Goal: Transaction & Acquisition: Purchase product/service

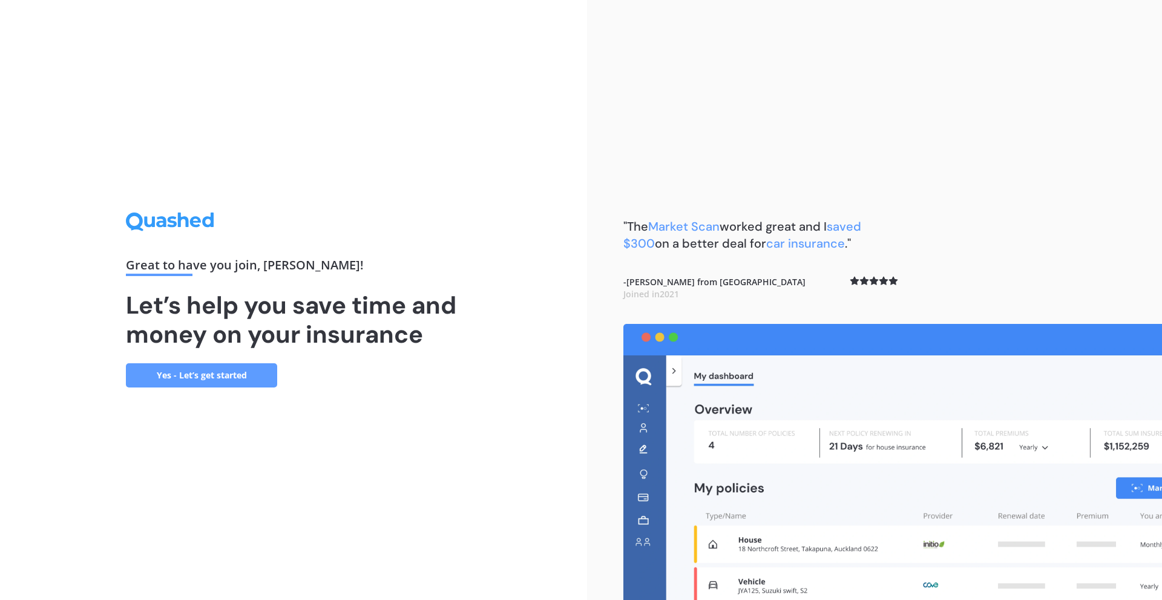
click at [258, 378] on link "Yes - Let’s get started" at bounding box center [201, 375] width 151 height 24
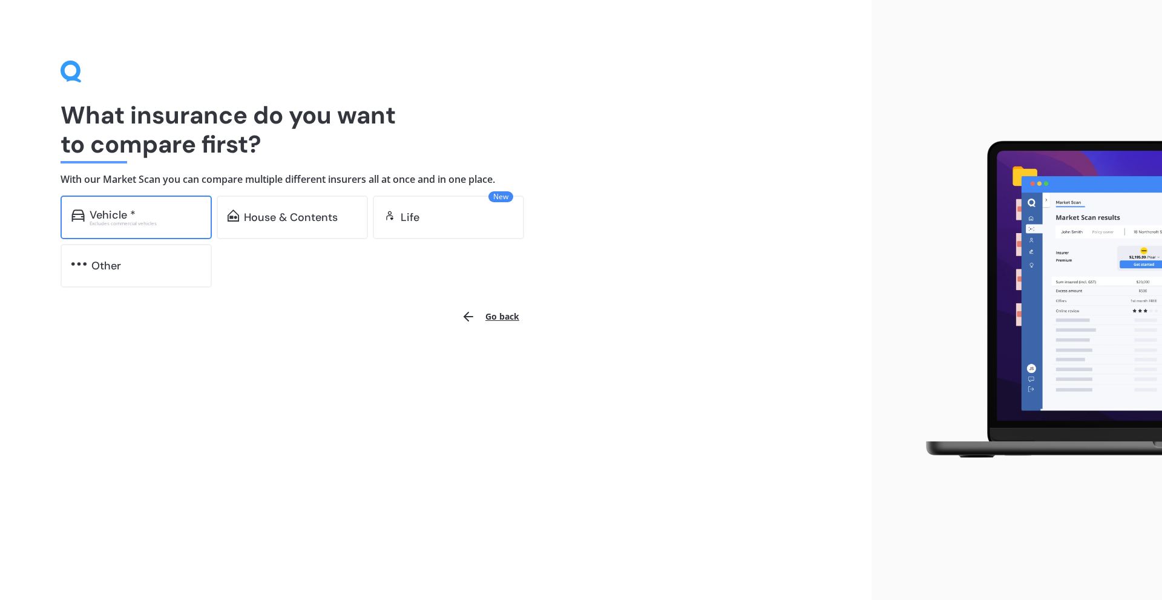
click at [175, 206] on div "Vehicle * Excludes commercial vehicles" at bounding box center [136, 217] width 151 height 44
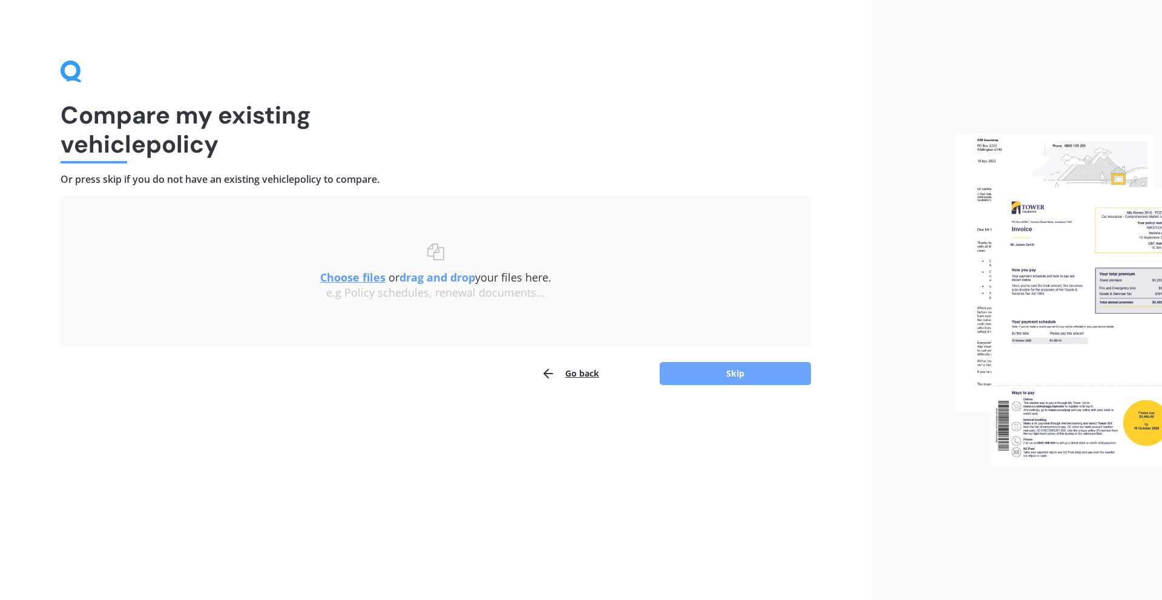
click at [711, 378] on button "Skip" at bounding box center [735, 373] width 151 height 23
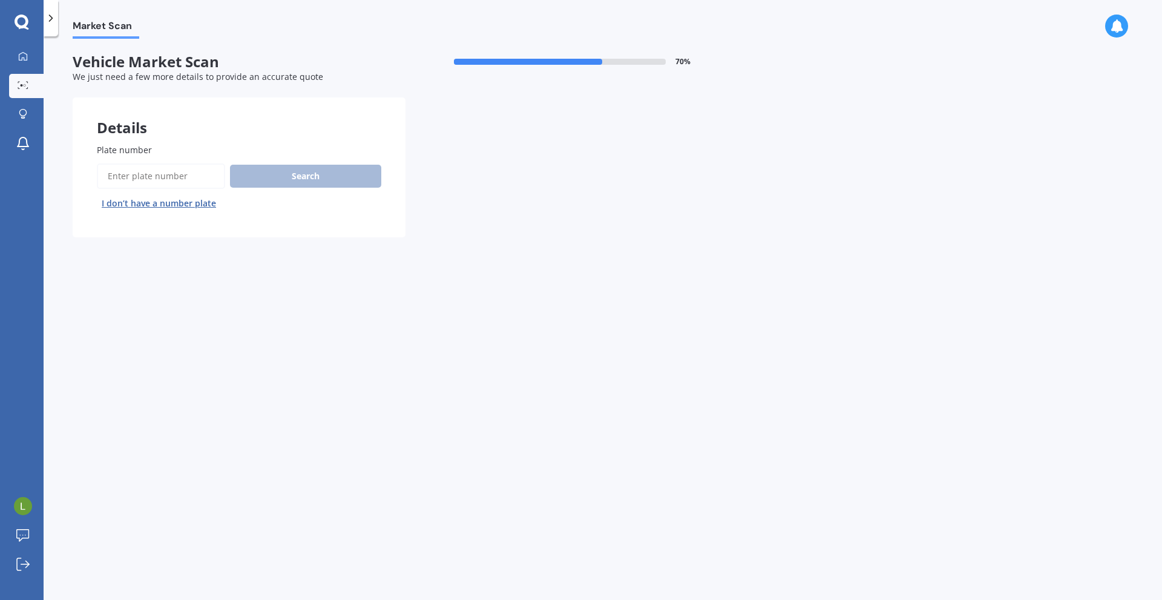
click at [206, 177] on input "Plate number" at bounding box center [161, 175] width 128 height 25
type input "rhh525"
click at [276, 184] on button "Search" at bounding box center [305, 176] width 151 height 23
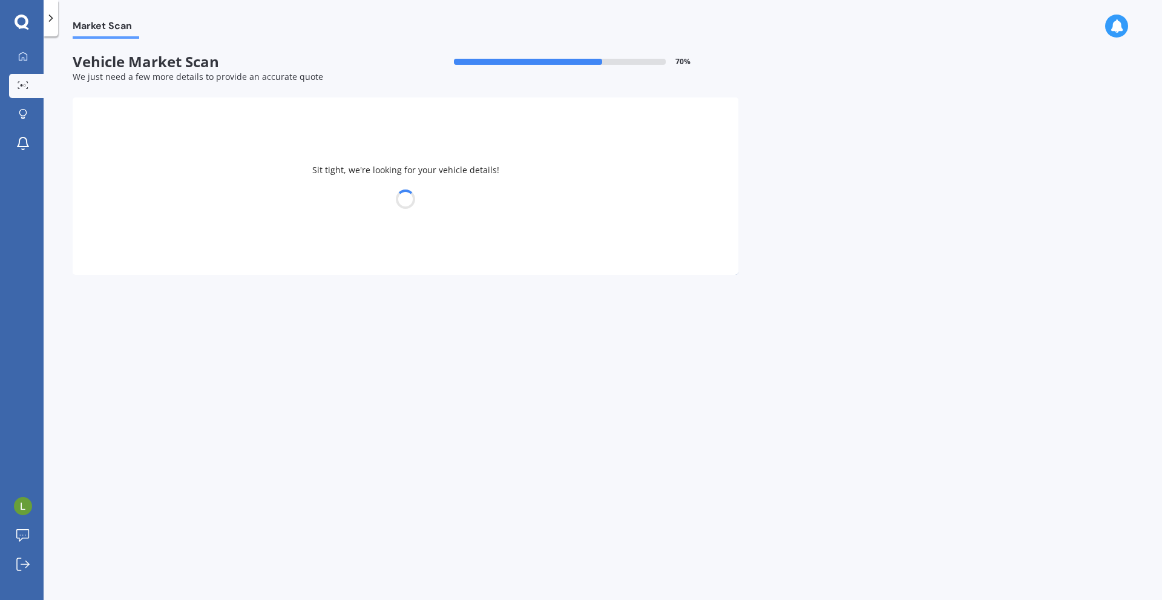
select select "HONDA"
select select "ACCORD"
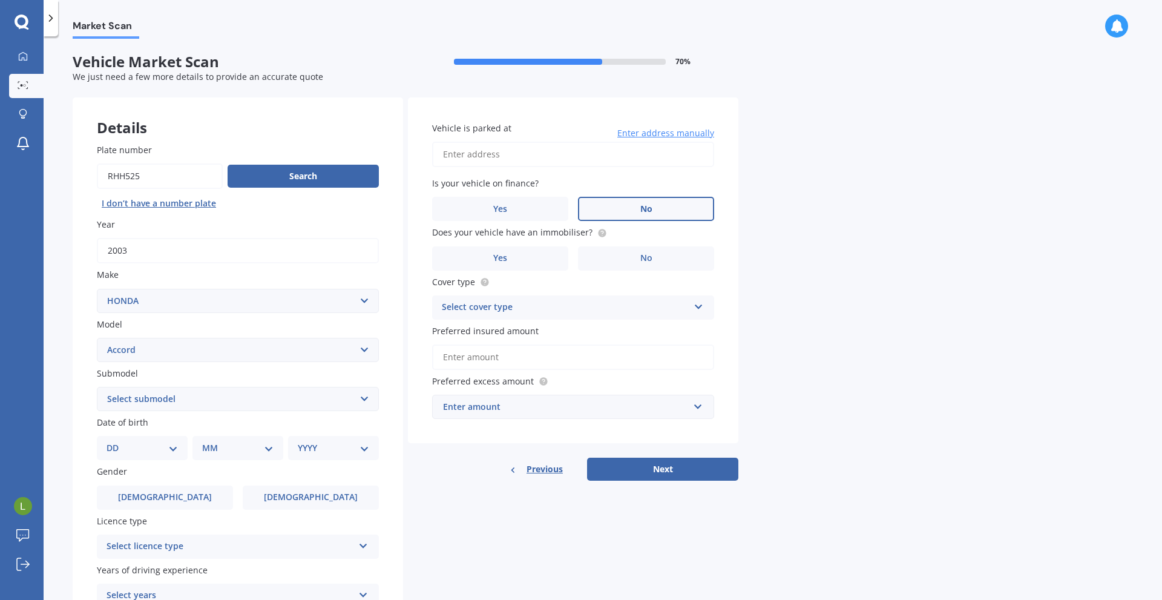
click at [621, 212] on label "No" at bounding box center [646, 209] width 136 height 24
click at [0, 0] on input "No" at bounding box center [0, 0] width 0 height 0
click at [624, 265] on label "No" at bounding box center [646, 258] width 136 height 24
click at [0, 0] on input "No" at bounding box center [0, 0] width 0 height 0
click at [548, 315] on div "Select cover type Comprehensive Third Party, Fire & Theft Third Party" at bounding box center [573, 307] width 282 height 24
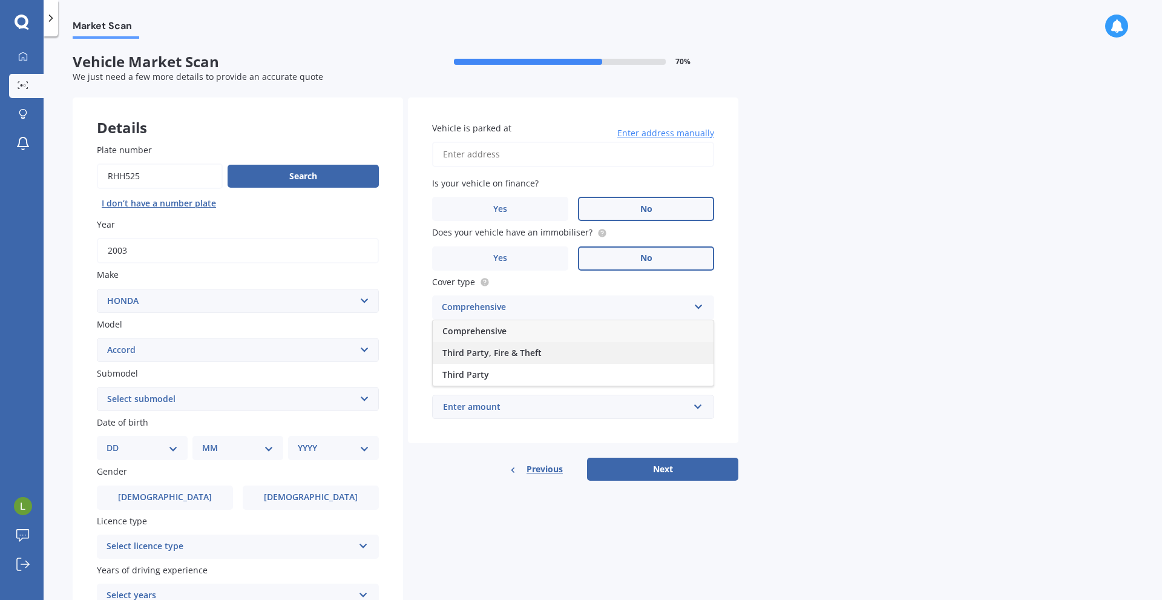
click at [545, 355] on div "Third Party, Fire & Theft" at bounding box center [573, 353] width 281 height 22
click at [660, 358] on input "Preferred insured amount" at bounding box center [573, 356] width 282 height 25
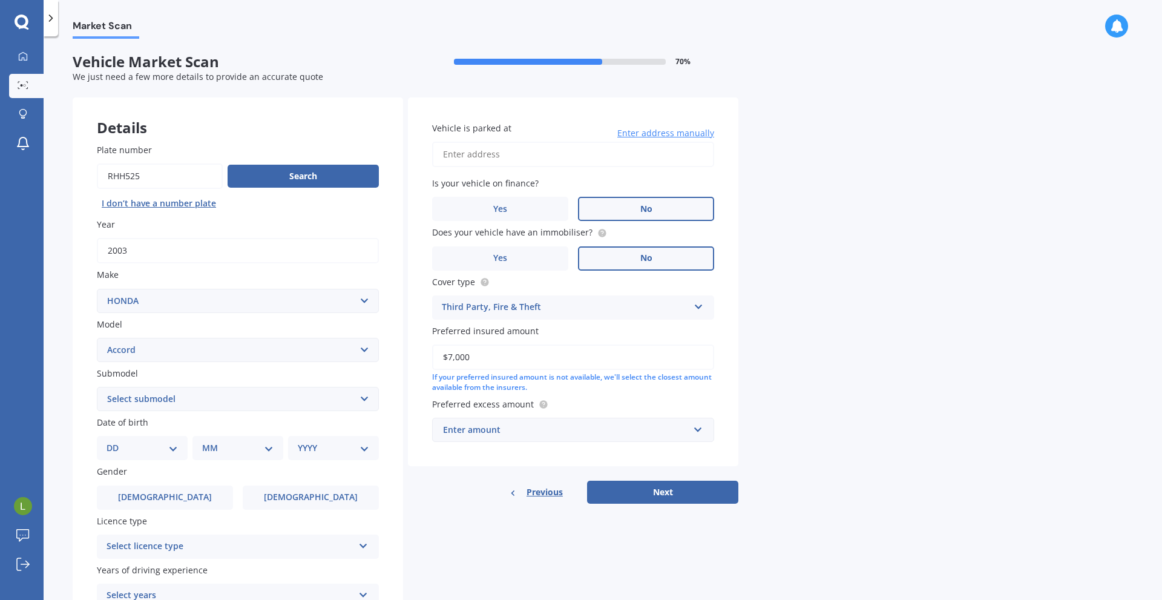
type input "$7,000"
click at [756, 395] on div "Market Scan Vehicle Market Scan 70 % We just need a few more details to provide…" at bounding box center [603, 320] width 1118 height 563
click at [646, 427] on div "Enter amount" at bounding box center [566, 429] width 246 height 13
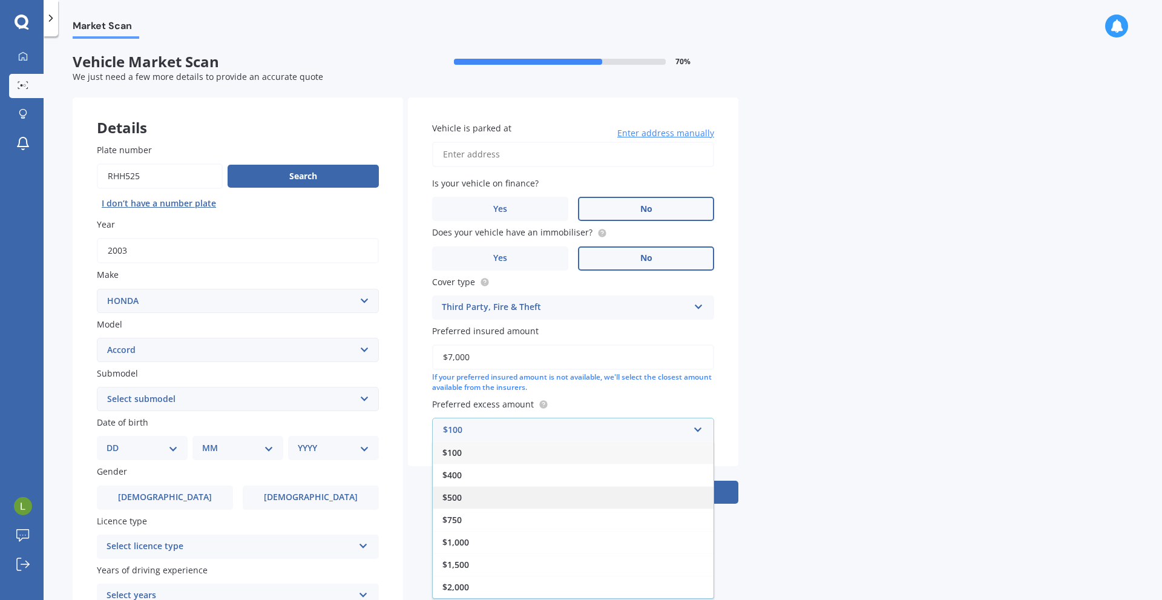
click at [467, 501] on div "$500" at bounding box center [573, 497] width 281 height 22
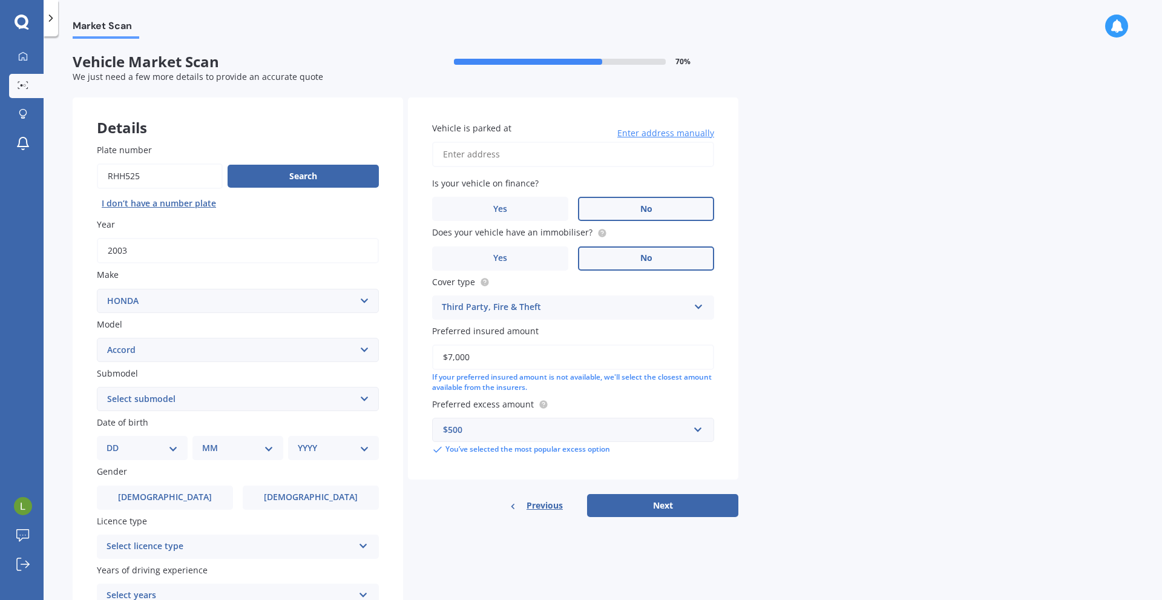
click at [762, 362] on div "Market Scan Vehicle Market Scan 70 % We just need a few more details to provide…" at bounding box center [603, 320] width 1118 height 563
click at [499, 162] on input "Vehicle is parked at" at bounding box center [573, 154] width 282 height 25
type input "[STREET_ADDRESS][PERSON_NAME]"
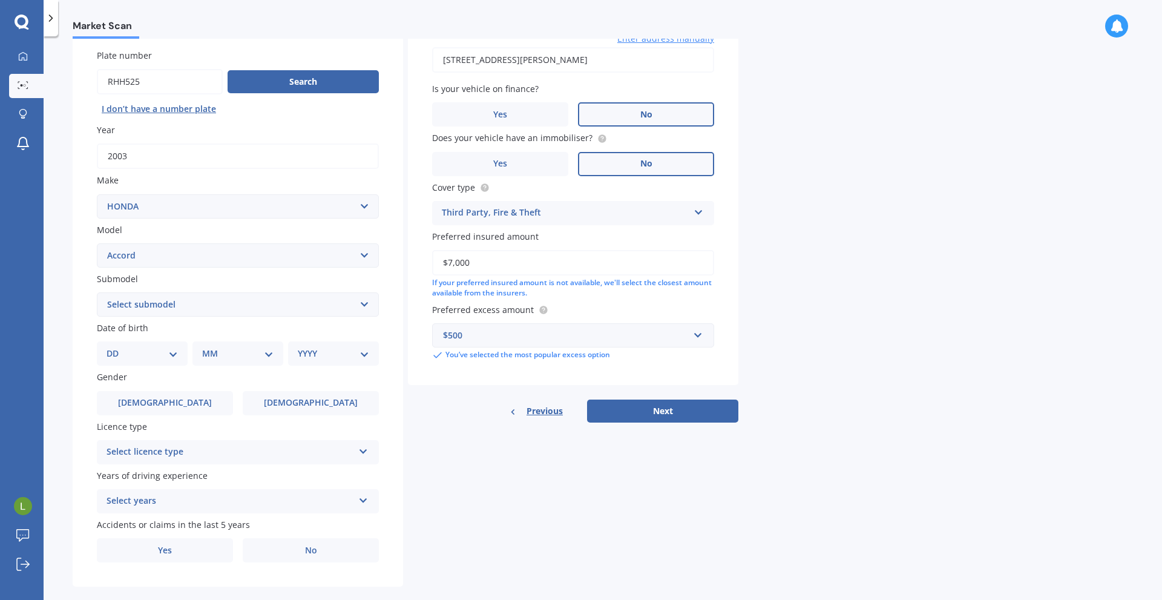
scroll to position [113, 0]
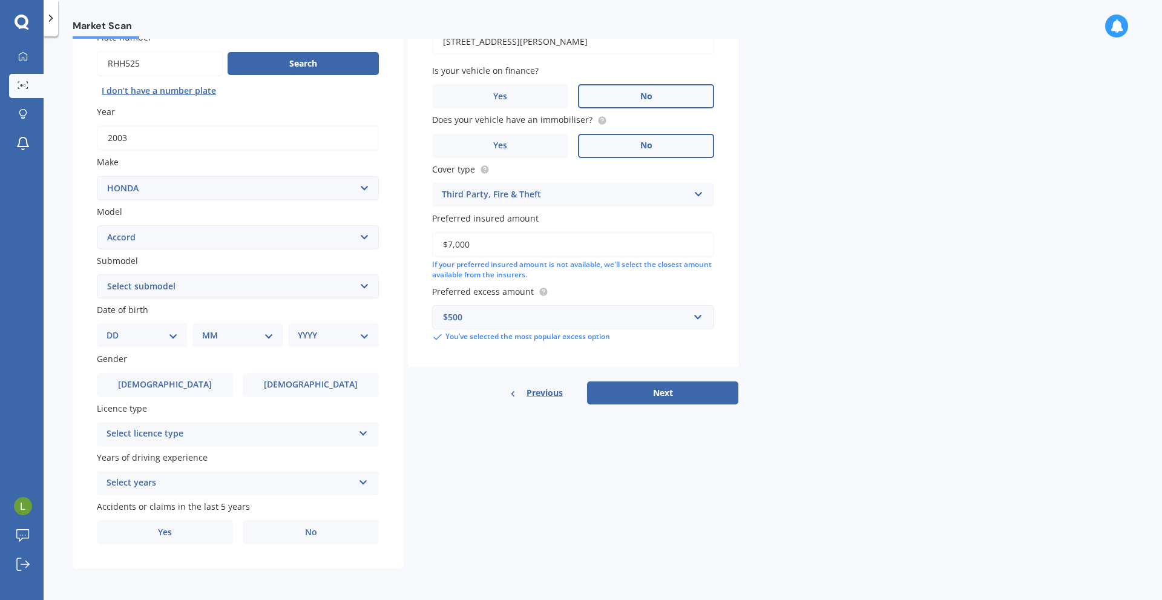
click at [141, 342] on select "DD 01 02 03 04 05 06 07 08 09 10 11 12 13 14 15 16 17 18 19 20 21 22 23 24 25 2…" at bounding box center [141, 335] width 71 height 13
select select "17"
click at [116, 329] on select "DD 01 02 03 04 05 06 07 08 09 10 11 12 13 14 15 16 17 18 19 20 21 22 23 24 25 2…" at bounding box center [141, 335] width 71 height 13
click at [209, 335] on select "MM 01 02 03 04 05 06 07 08 09 10 11 12" at bounding box center [240, 335] width 67 height 13
select select "10"
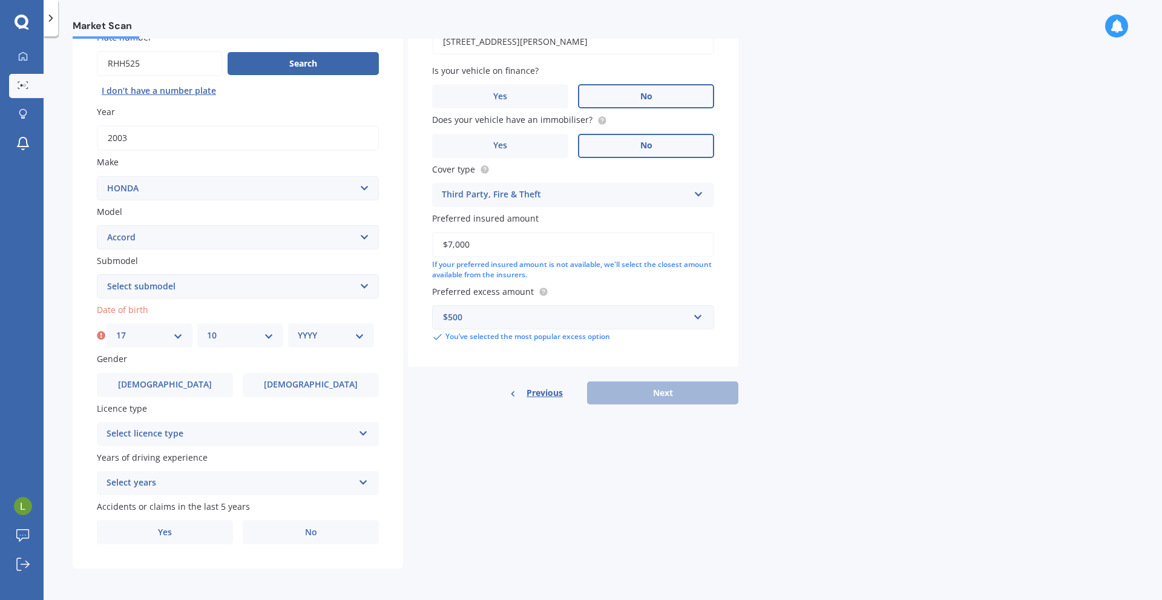
click at [207, 329] on select "MM 01 02 03 04 05 06 07 08 09 10 11 12" at bounding box center [240, 335] width 67 height 13
click at [313, 329] on select "YYYY 2025 2024 2023 2022 2021 2020 2019 2018 2017 2016 2015 2014 2013 2012 2011…" at bounding box center [331, 335] width 67 height 13
select select "2007"
click at [298, 329] on select "YYYY 2025 2024 2023 2022 2021 2020 2019 2018 2017 2016 2015 2014 2013 2012 2011…" at bounding box center [331, 335] width 67 height 13
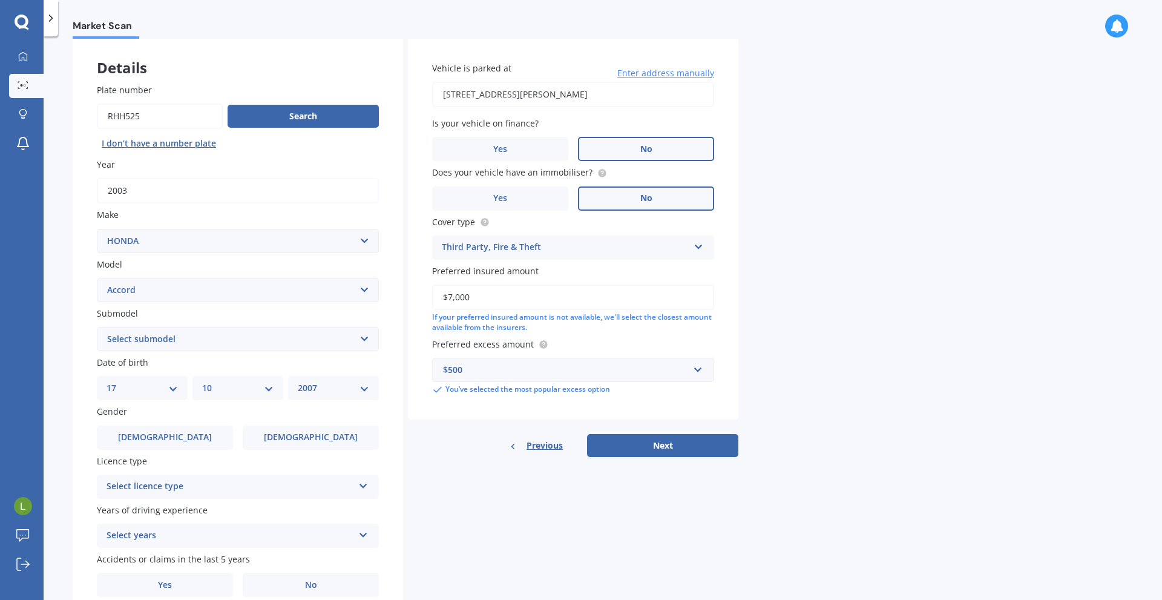
scroll to position [59, 0]
click at [210, 344] on select "Select submodel (all other) 2.2i Euro 2.0 Euro 2.4 Euro 2.4 Tourer Euro R EX EX…" at bounding box center [238, 340] width 282 height 24
click at [210, 346] on select "Select submodel (all other) 2.2i Euro 2.0 Euro 2.4 Euro 2.4 Tourer Euro R EX EX…" at bounding box center [238, 340] width 282 height 24
select select "EURO 2.4"
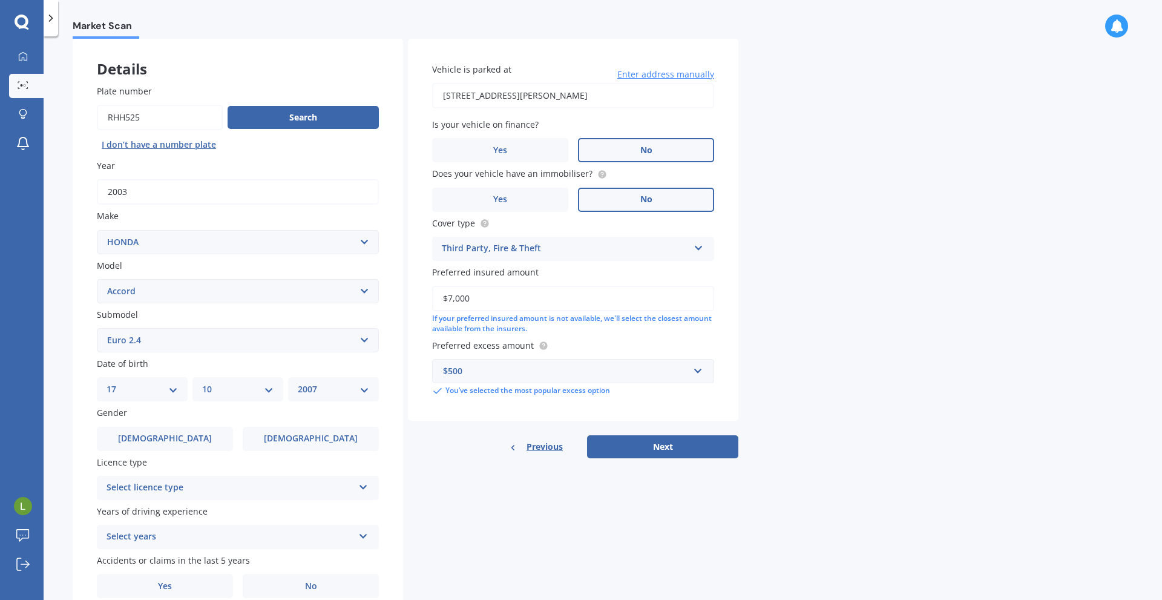
click at [97, 328] on select "Select submodel (all other) 2.2i Euro 2.0 Euro 2.4 Euro 2.4 Tourer Euro R EX EX…" at bounding box center [238, 340] width 282 height 24
click at [62, 221] on div "Market Scan Vehicle Market Scan 70 % We just need a few more details to provide…" at bounding box center [603, 320] width 1118 height 563
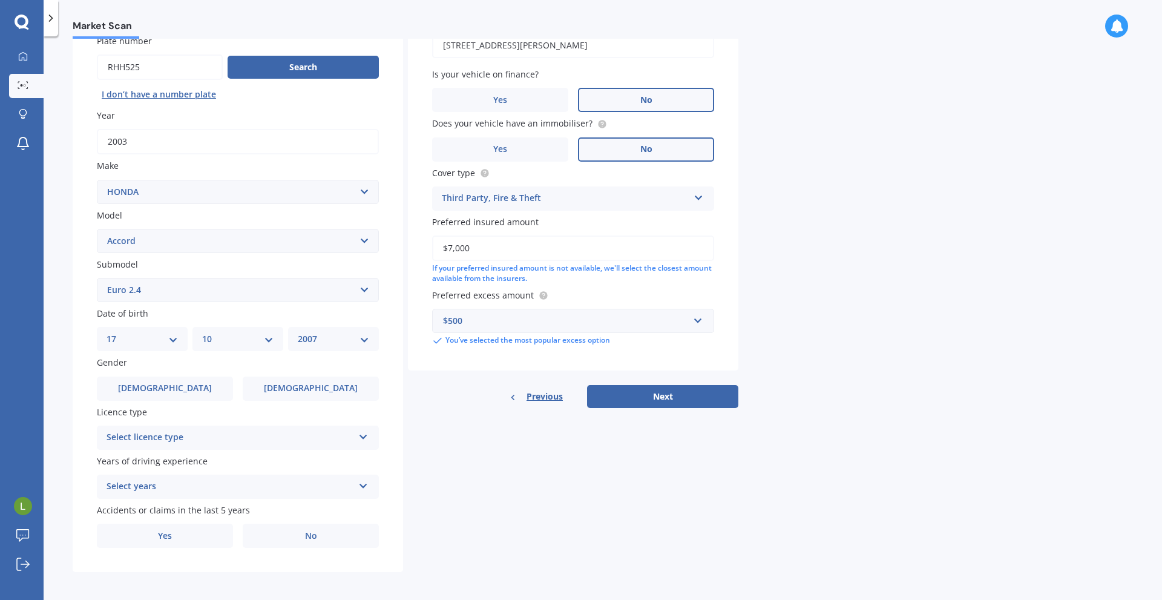
scroll to position [113, 0]
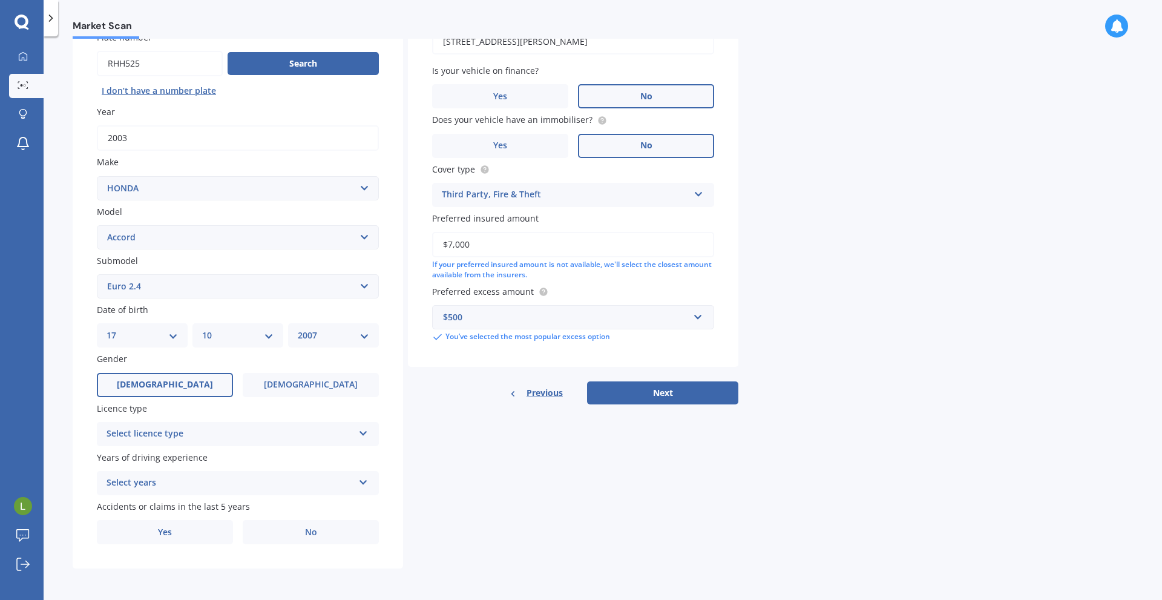
click at [160, 379] on span "[DEMOGRAPHIC_DATA]" at bounding box center [165, 384] width 96 height 10
click at [0, 0] on input "[DEMOGRAPHIC_DATA]" at bounding box center [0, 0] width 0 height 0
click at [150, 434] on div "Select licence type" at bounding box center [229, 434] width 247 height 15
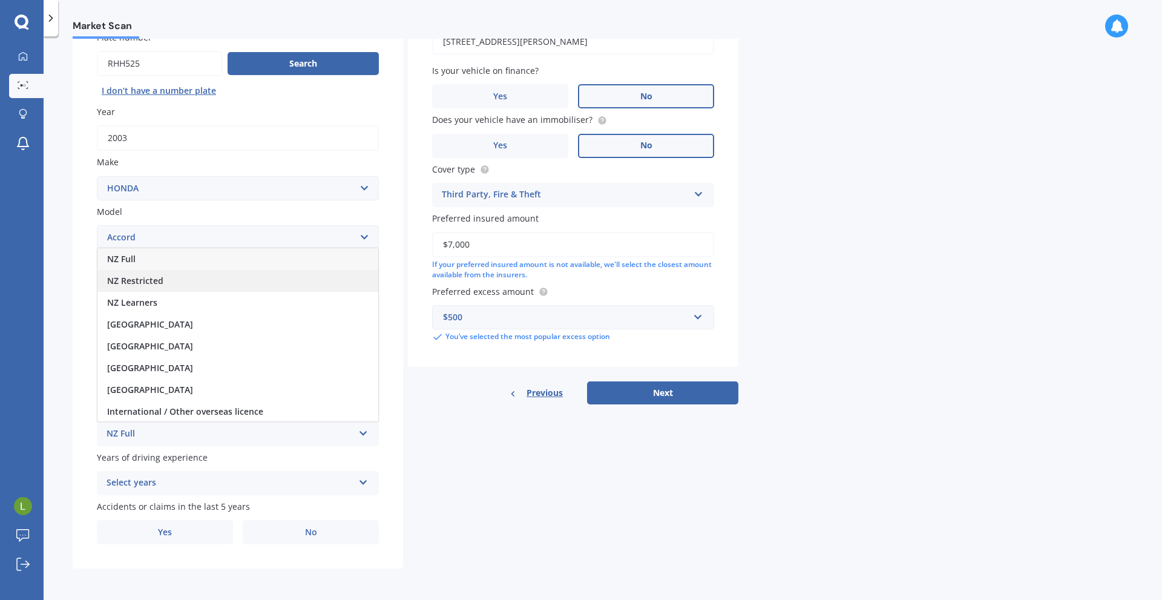
click at [151, 287] on div "NZ Restricted" at bounding box center [237, 281] width 281 height 22
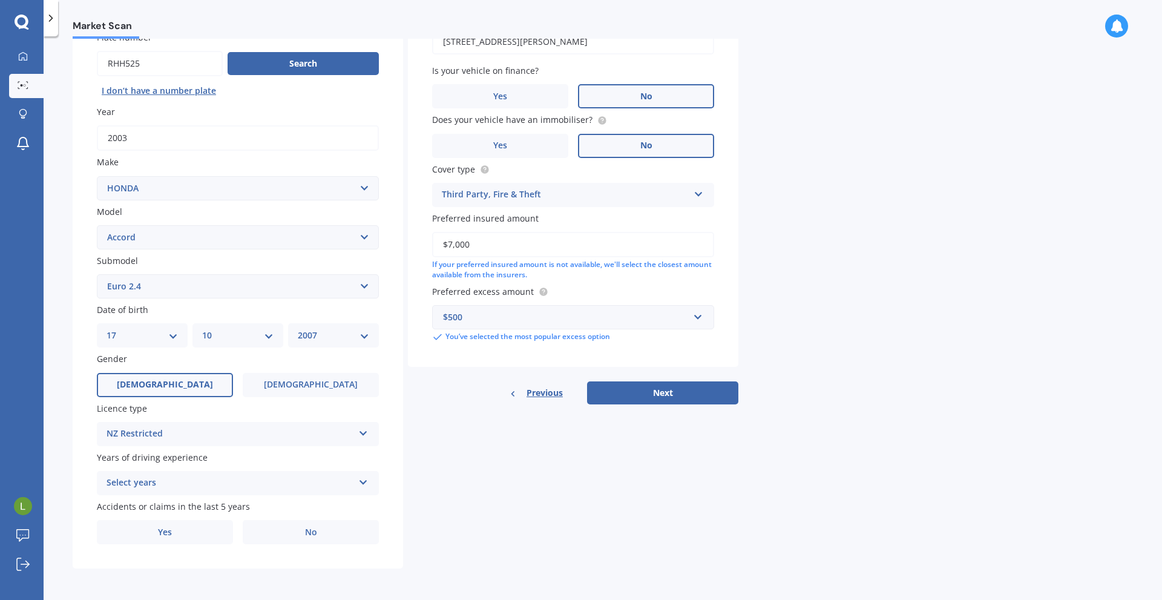
click at [71, 364] on div "Market Scan Vehicle Market Scan 70 % We just need a few more details to provide…" at bounding box center [603, 320] width 1118 height 563
click at [146, 483] on div "Select years" at bounding box center [229, 483] width 247 height 15
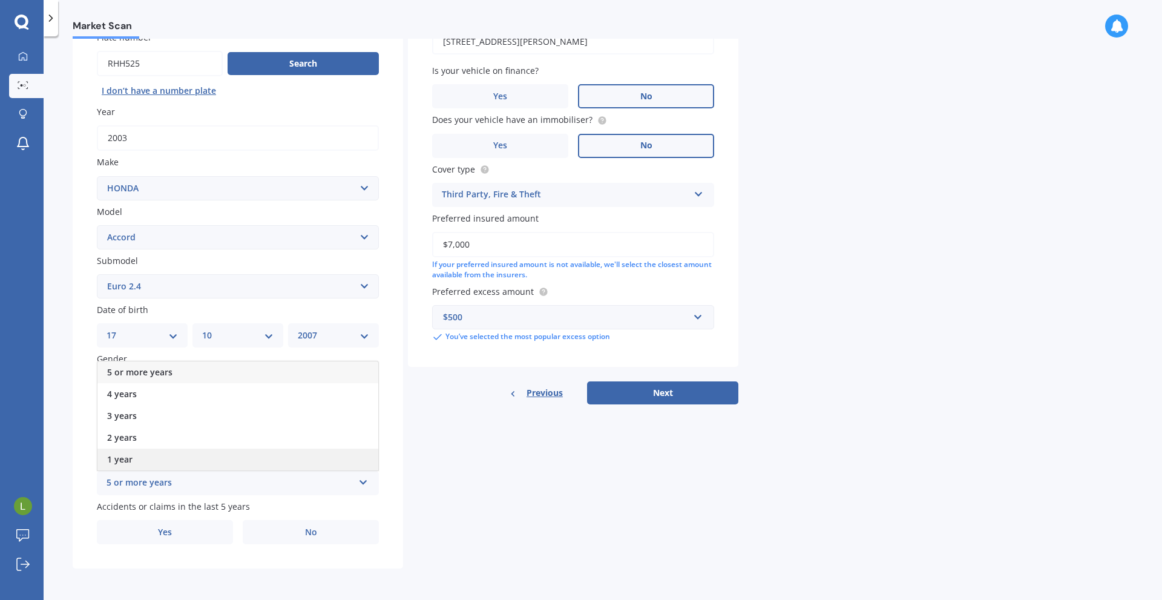
click at [142, 453] on div "1 year" at bounding box center [237, 459] width 281 height 22
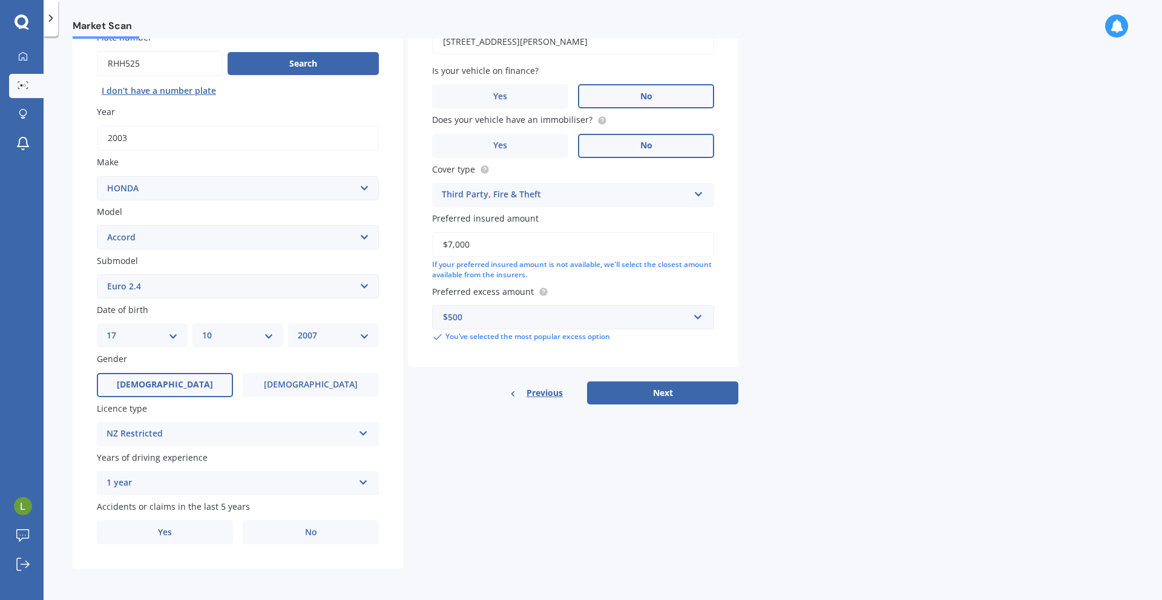
click at [79, 430] on div "Plate number Search I don’t have a number plate Year 2003 Make Select make AC A…" at bounding box center [238, 288] width 330 height 562
click at [291, 523] on label "No" at bounding box center [311, 532] width 136 height 24
click at [0, 0] on input "No" at bounding box center [0, 0] width 0 height 0
click at [710, 398] on button "Next" at bounding box center [662, 392] width 151 height 23
select select "17"
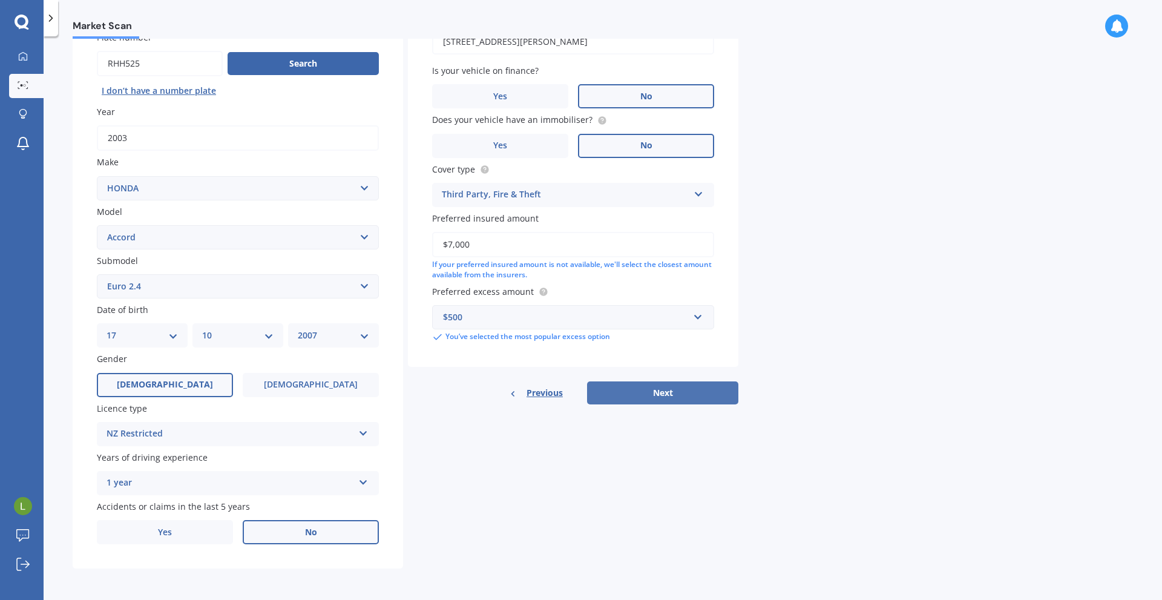
select select "10"
select select "2007"
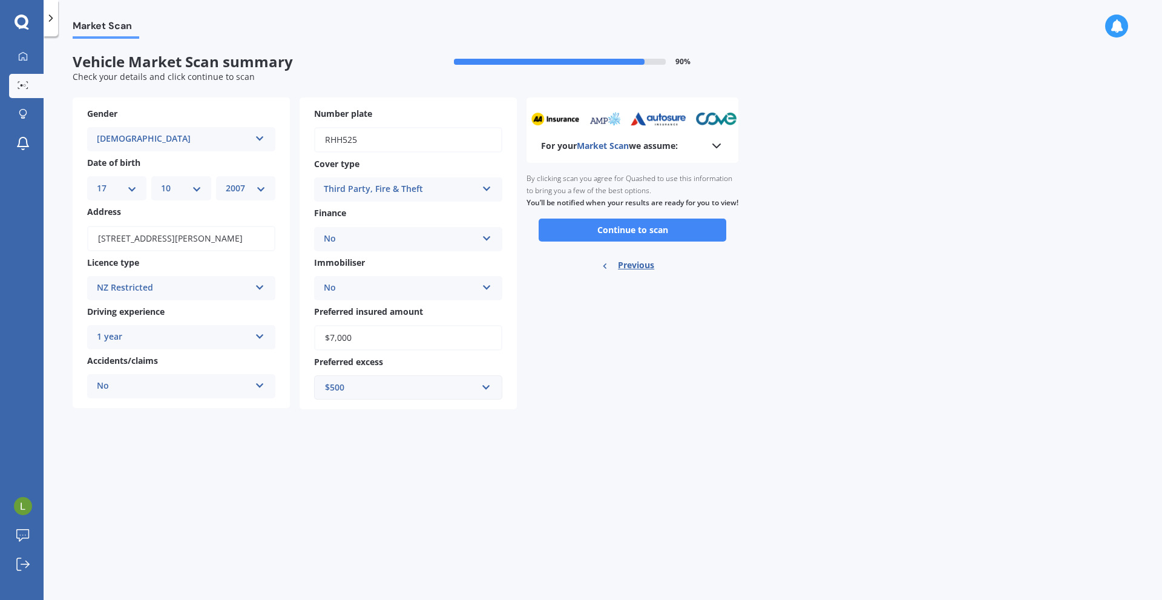
scroll to position [0, 0]
click at [379, 402] on div "Number plate rhh525 Cover type Third Party, Fire & Theft Comprehensive Third Pa…" at bounding box center [408, 253] width 217 height 312
click at [384, 393] on div "$500" at bounding box center [401, 387] width 152 height 13
click at [368, 457] on div "$500" at bounding box center [408, 455] width 187 height 22
click at [503, 447] on div "Market Scan Vehicle Market Scan summary 90 % Check your details and click conti…" at bounding box center [603, 320] width 1118 height 563
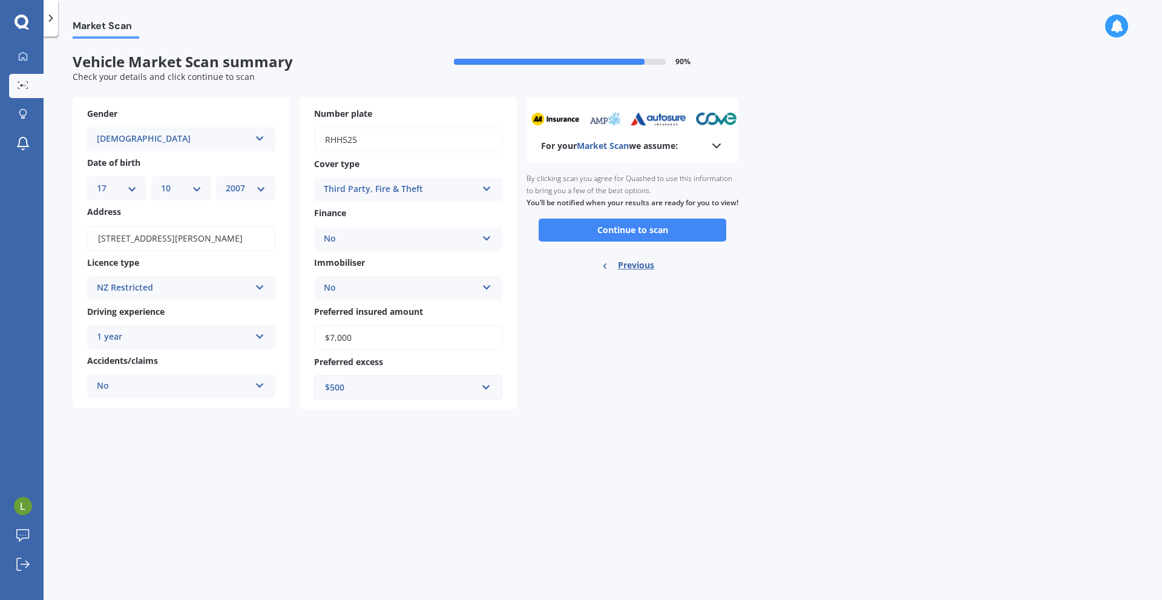
click at [479, 194] on div "Third Party, Fire & Theft Comprehensive Third Party, Fire & Theft Third Party" at bounding box center [408, 189] width 188 height 24
click at [361, 216] on span "Comprehensive" at bounding box center [356, 212] width 64 height 11
click at [585, 321] on div "For your Market Scan we assume: Ready to go By clicking scan you agree for Quas…" at bounding box center [632, 253] width 212 height 312
click at [619, 241] on button "Continue to scan" at bounding box center [633, 229] width 188 height 23
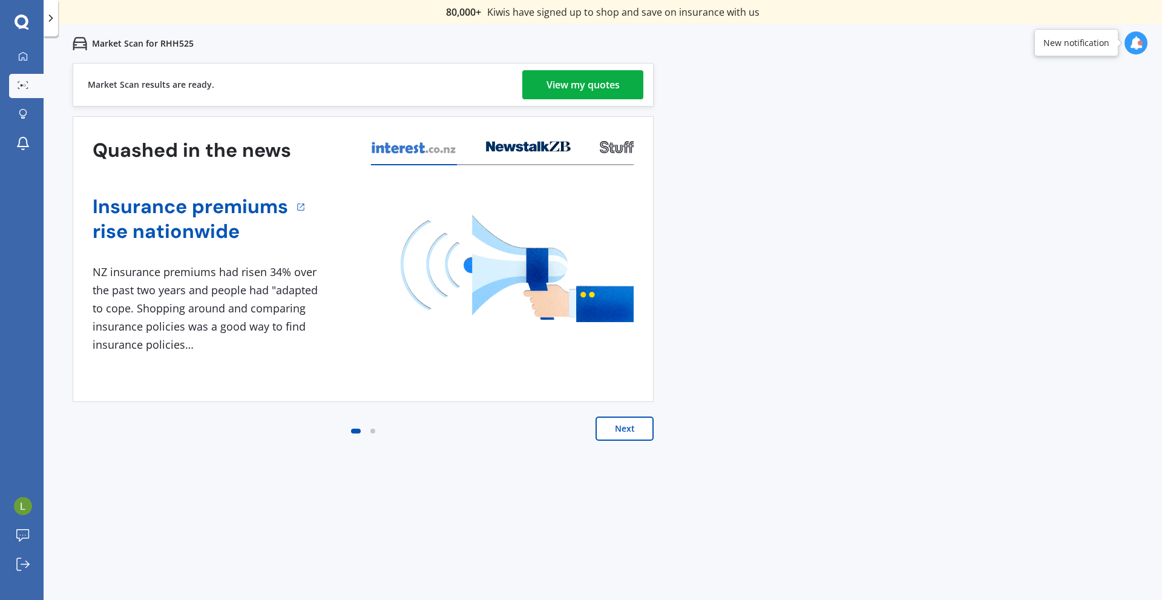
click at [615, 85] on div "View my quotes" at bounding box center [582, 84] width 73 height 29
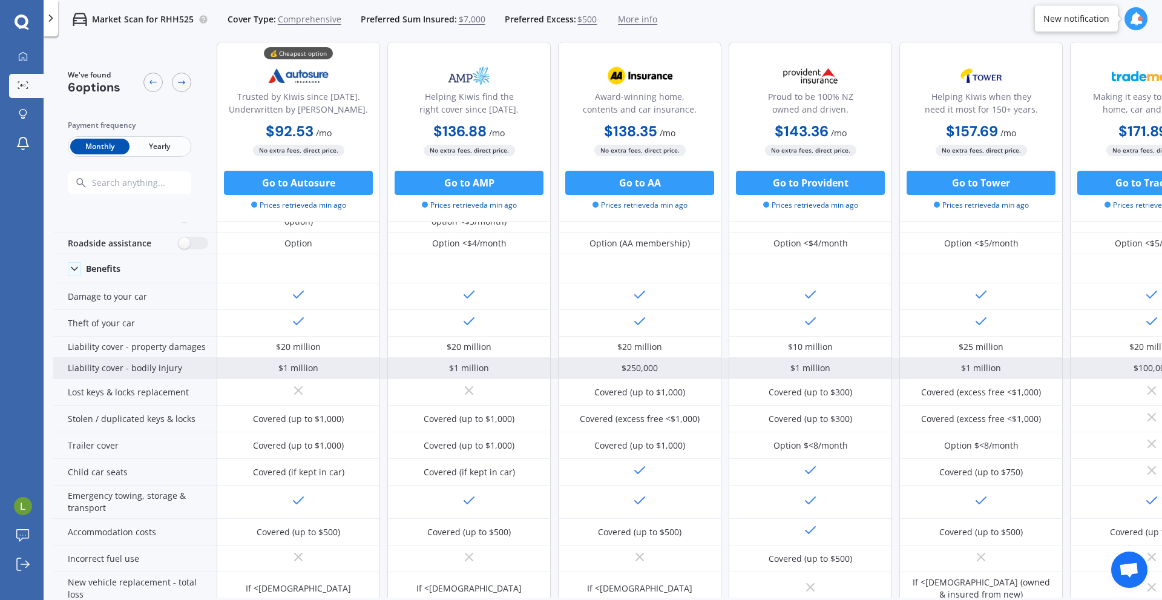
scroll to position [35, 0]
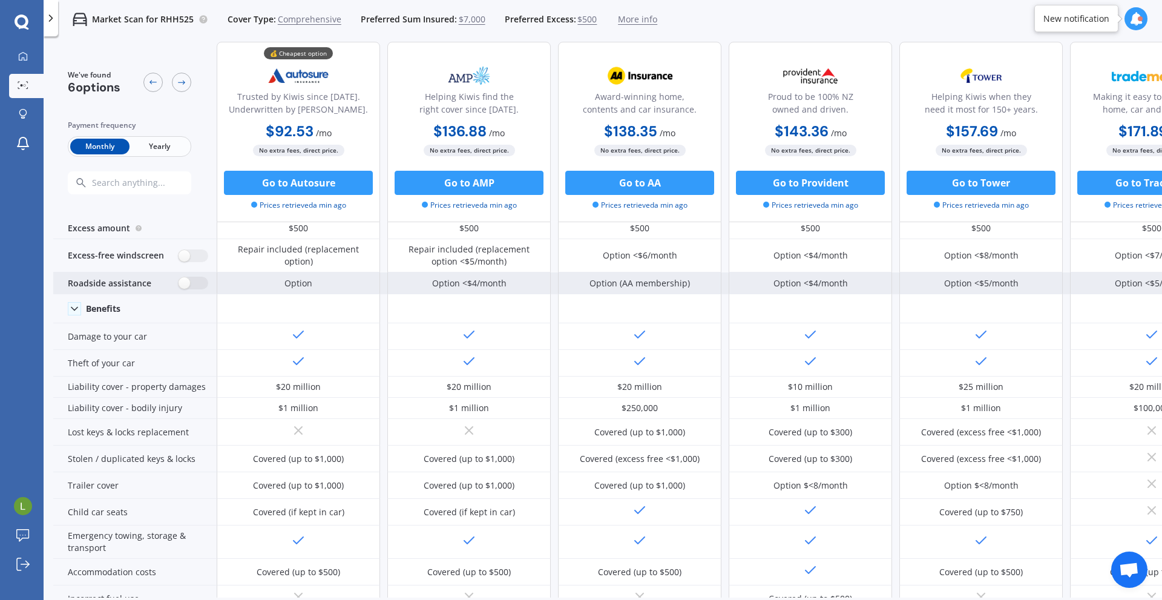
click at [658, 289] on div "Option (AA membership)" at bounding box center [639, 283] width 163 height 22
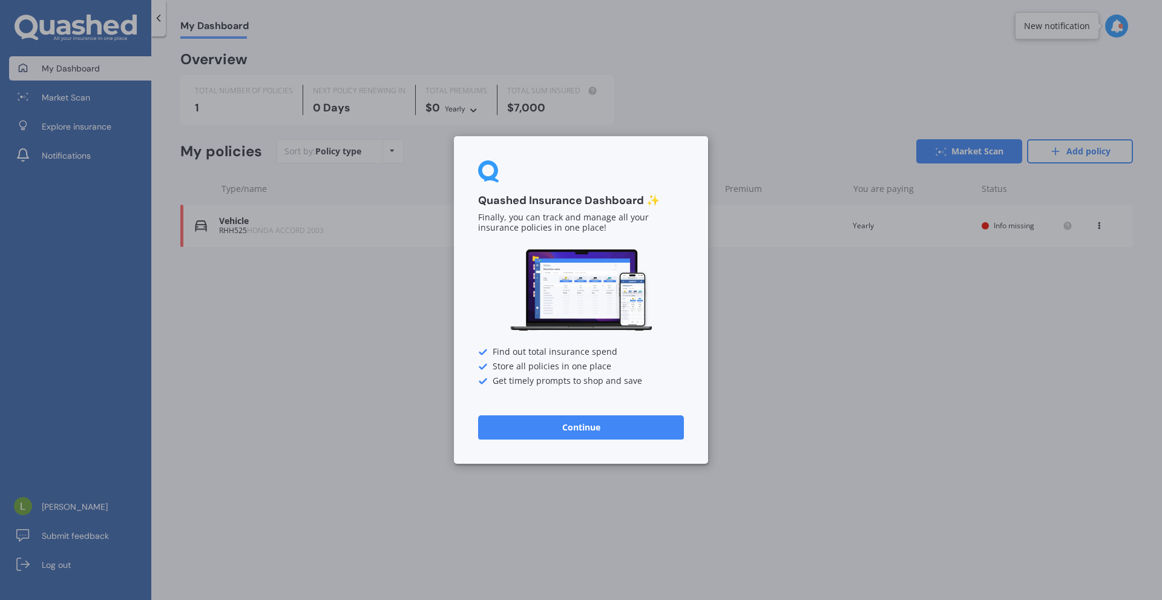
click at [612, 425] on button "Continue" at bounding box center [581, 427] width 206 height 24
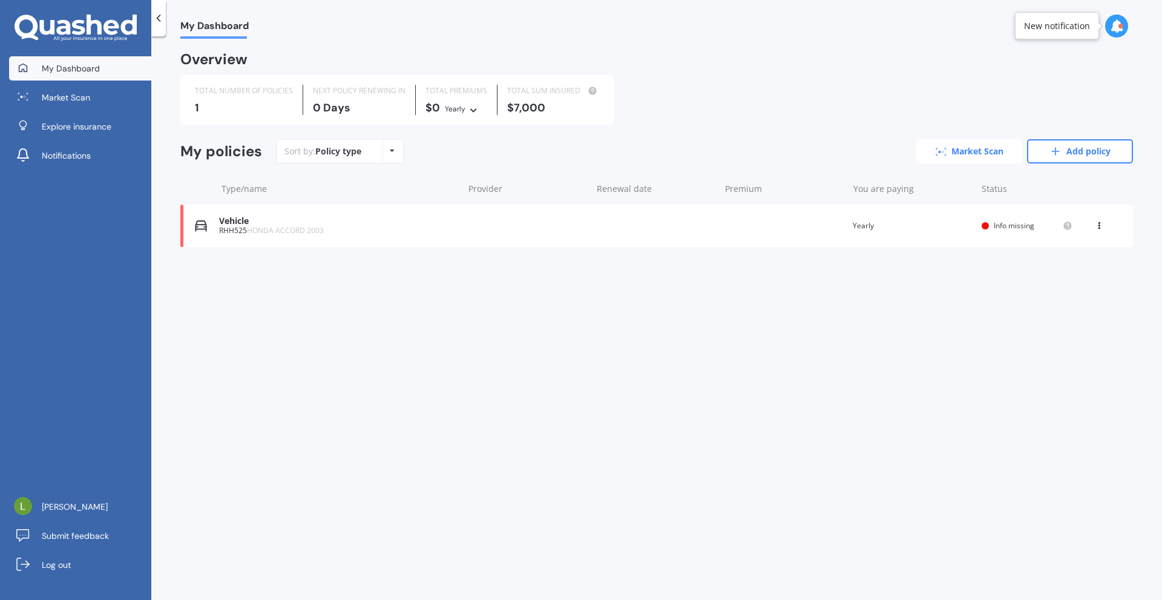
click at [985, 156] on link "Market Scan" at bounding box center [969, 151] width 106 height 24
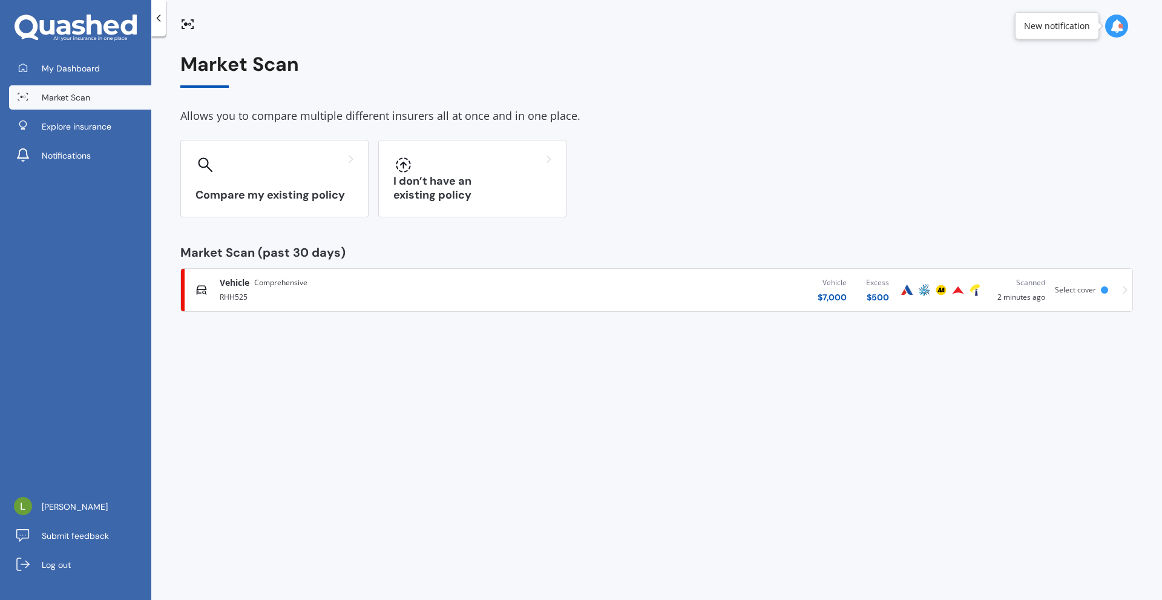
click at [742, 299] on div "Vehicle $ 7,000 Excess $ 500" at bounding box center [723, 290] width 352 height 36
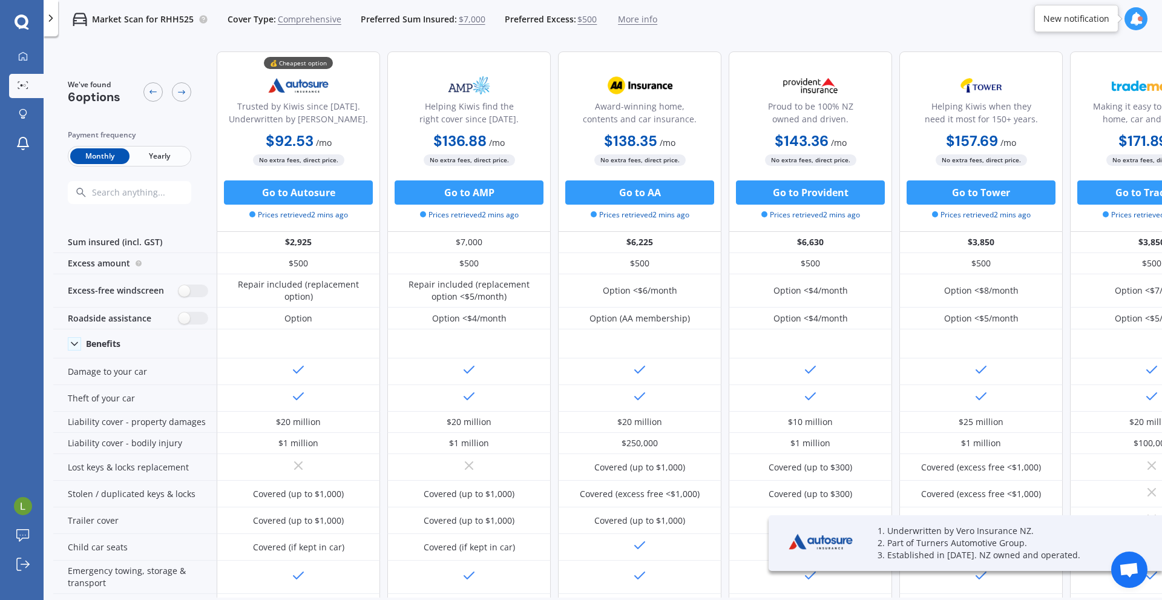
click at [318, 19] on span "Comprehensive" at bounding box center [310, 19] width 64 height 12
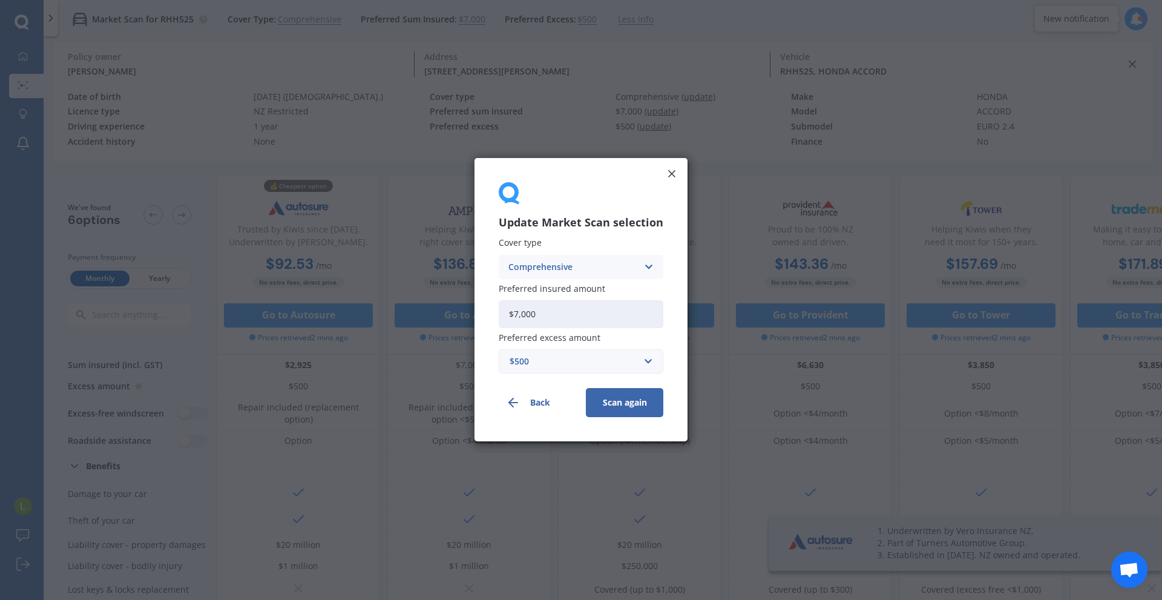
click at [670, 179] on icon at bounding box center [672, 174] width 12 height 12
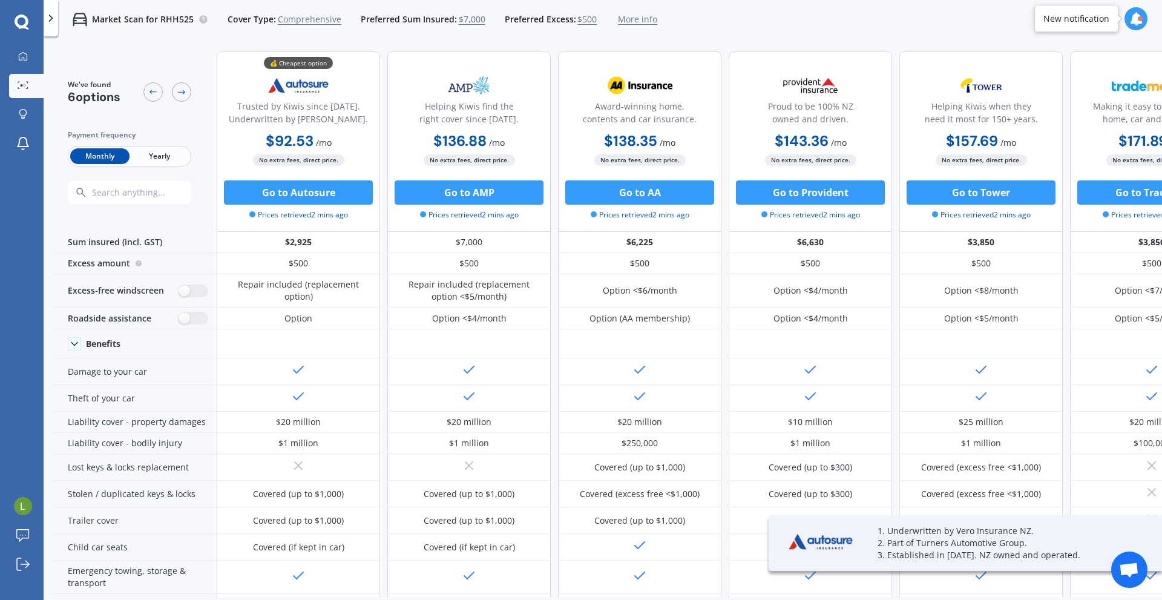
click at [302, 19] on span "Comprehensive" at bounding box center [310, 19] width 64 height 12
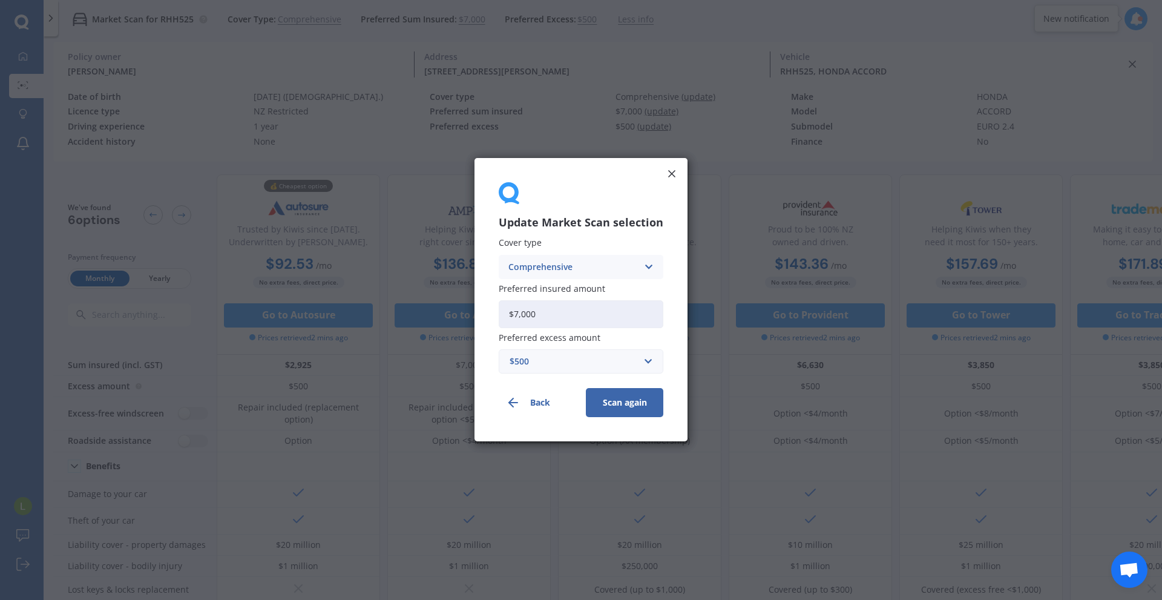
click at [574, 270] on div "Comprehensive" at bounding box center [572, 266] width 129 height 13
click at [582, 312] on span "Third Party, Fire & Theft" at bounding box center [558, 312] width 99 height 8
click at [642, 402] on button "Scan again" at bounding box center [624, 402] width 77 height 29
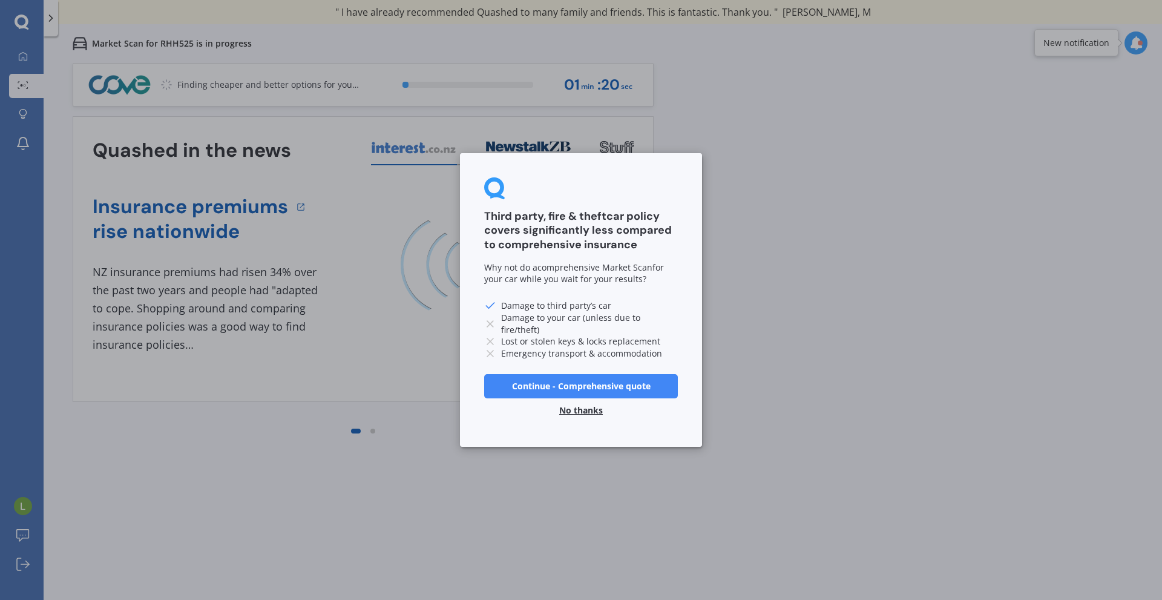
click at [577, 411] on button "No thanks" at bounding box center [581, 410] width 58 height 24
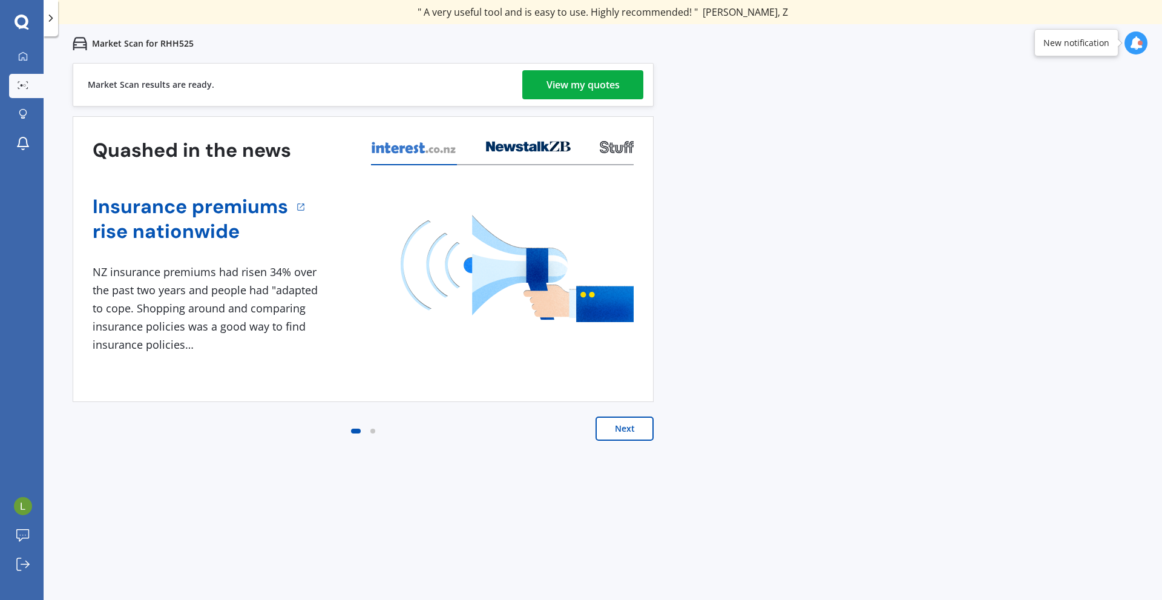
click at [551, 78] on div "View my quotes" at bounding box center [582, 84] width 73 height 29
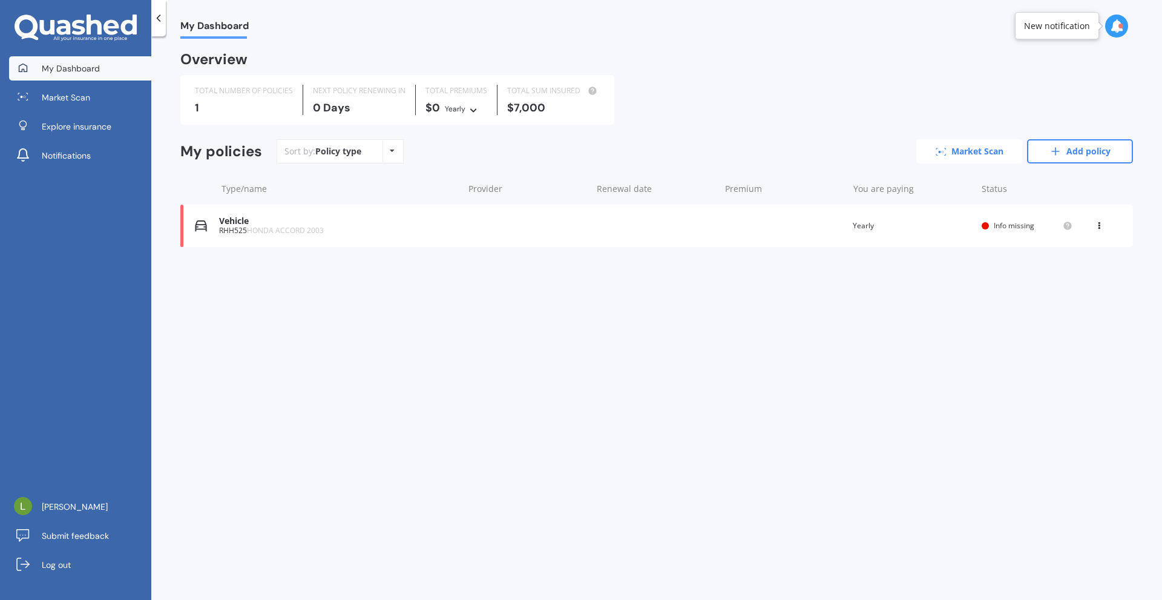
click at [945, 152] on icon at bounding box center [941, 152] width 11 height 8
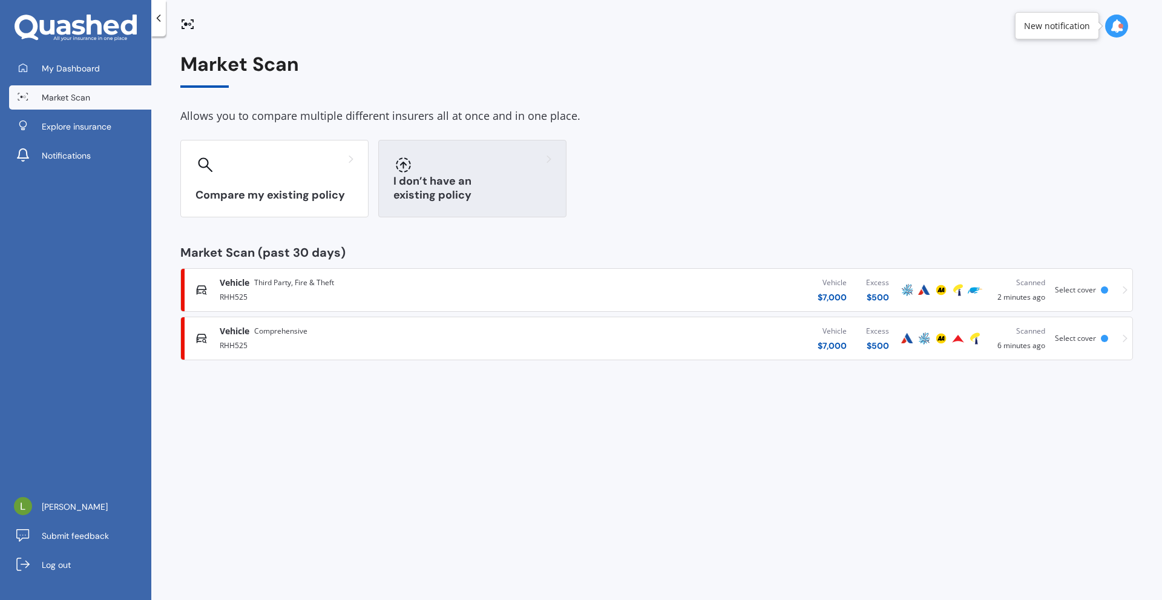
click at [462, 168] on div at bounding box center [472, 164] width 158 height 19
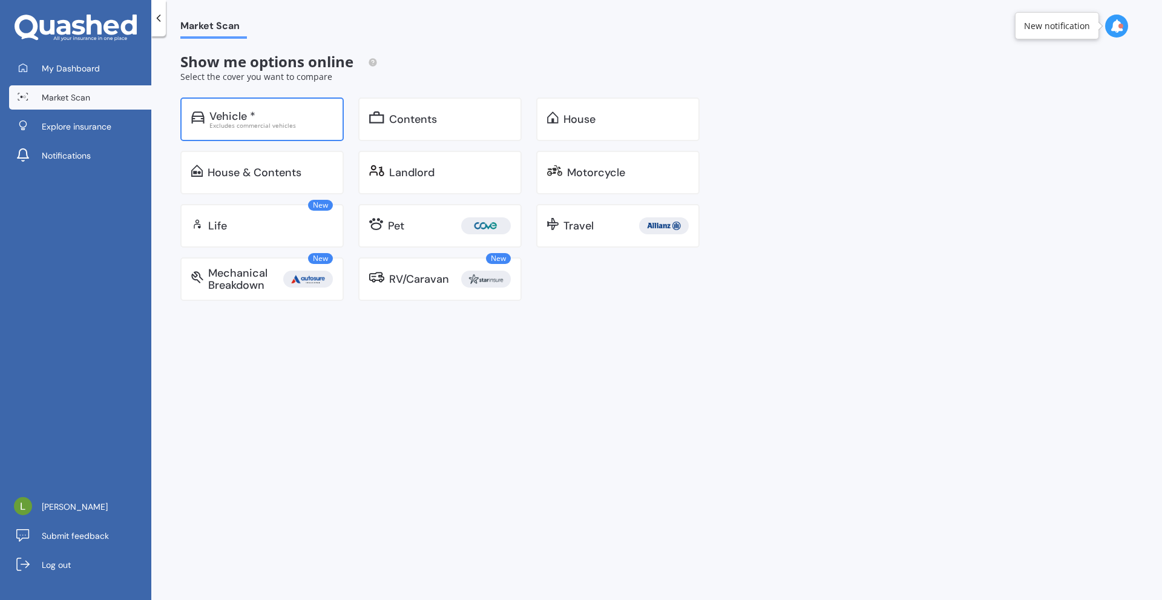
click at [279, 129] on div "Vehicle * Excludes commercial vehicles" at bounding box center [261, 119] width 163 height 44
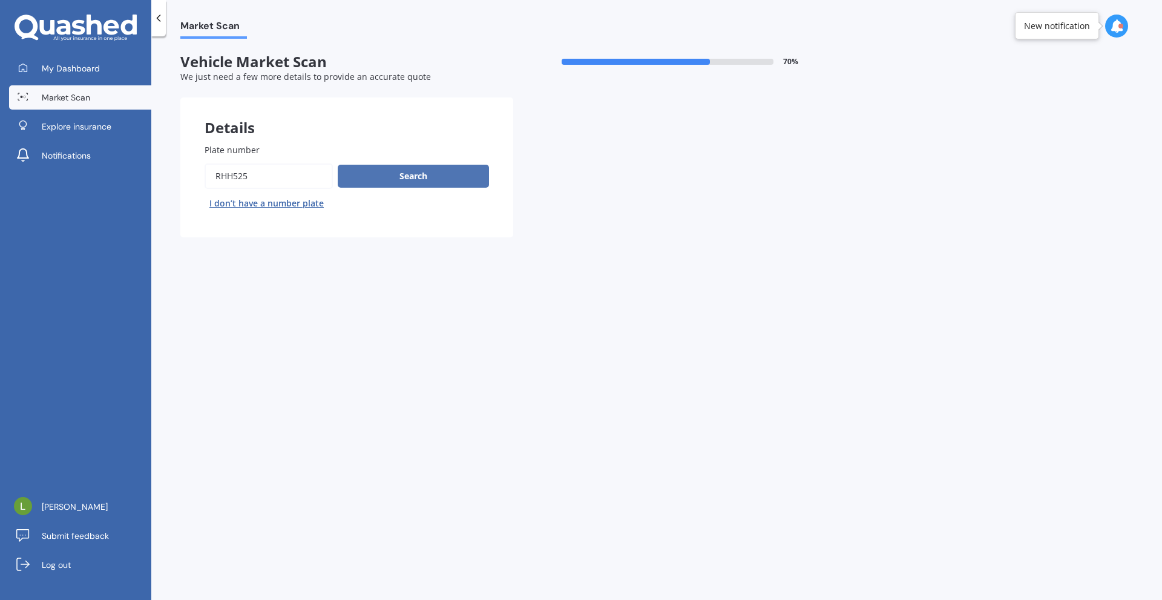
click at [447, 183] on button "Search" at bounding box center [413, 176] width 151 height 23
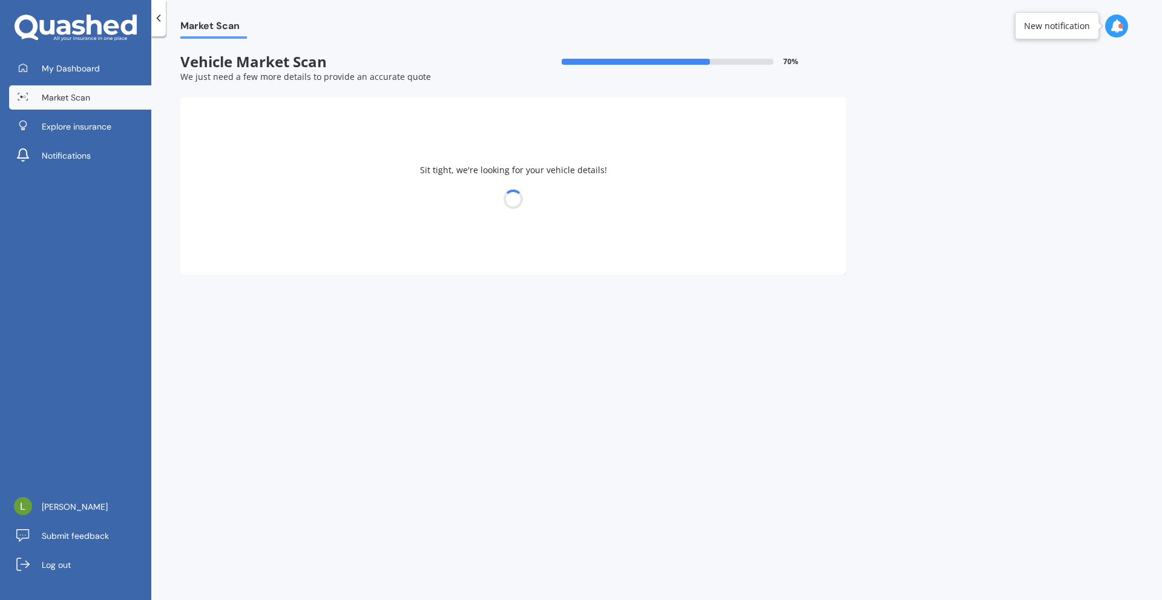
select select "HONDA"
select select "ACCORD"
select select "17"
select select "10"
select select "2007"
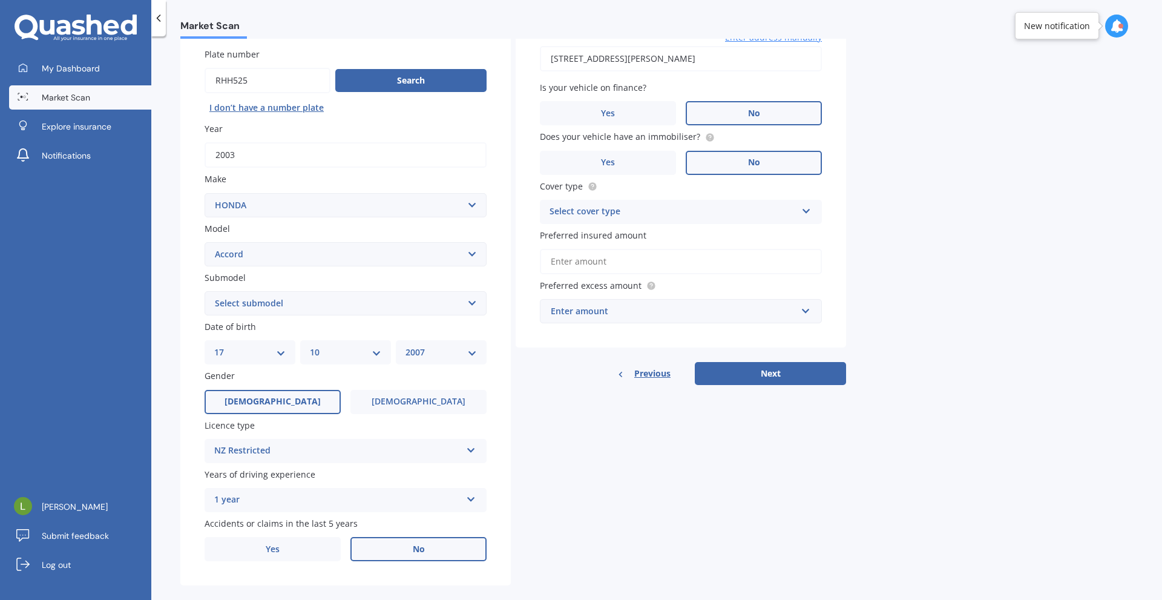
scroll to position [113, 0]
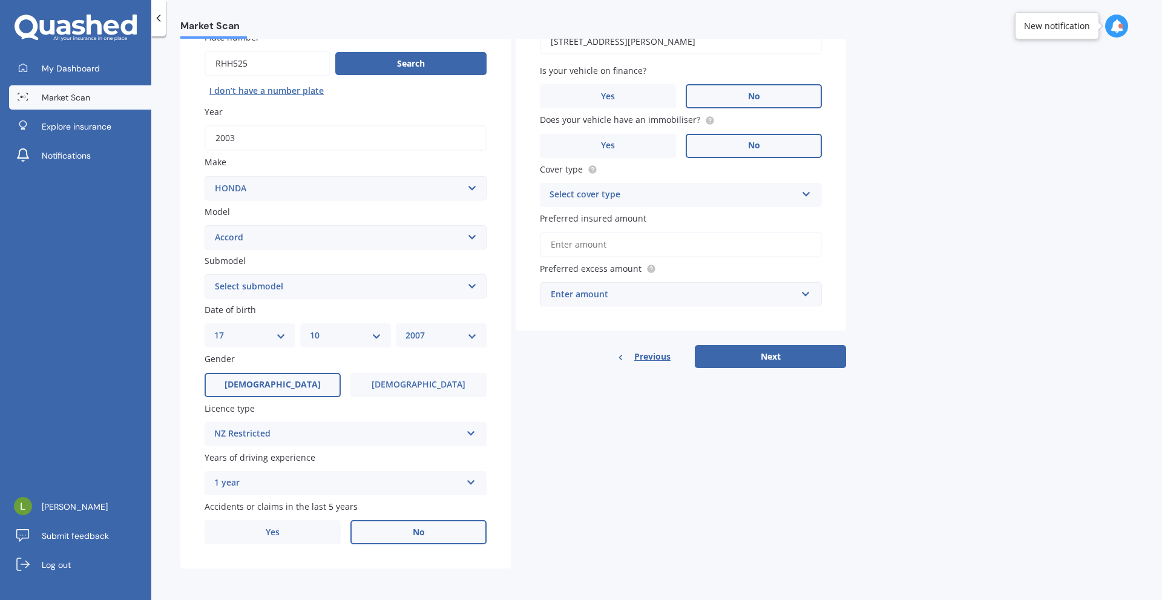
click at [307, 444] on div "NZ Restricted [GEOGRAPHIC_DATA] Full NZ Restricted NZ Learners [GEOGRAPHIC_DATA…" at bounding box center [346, 434] width 282 height 24
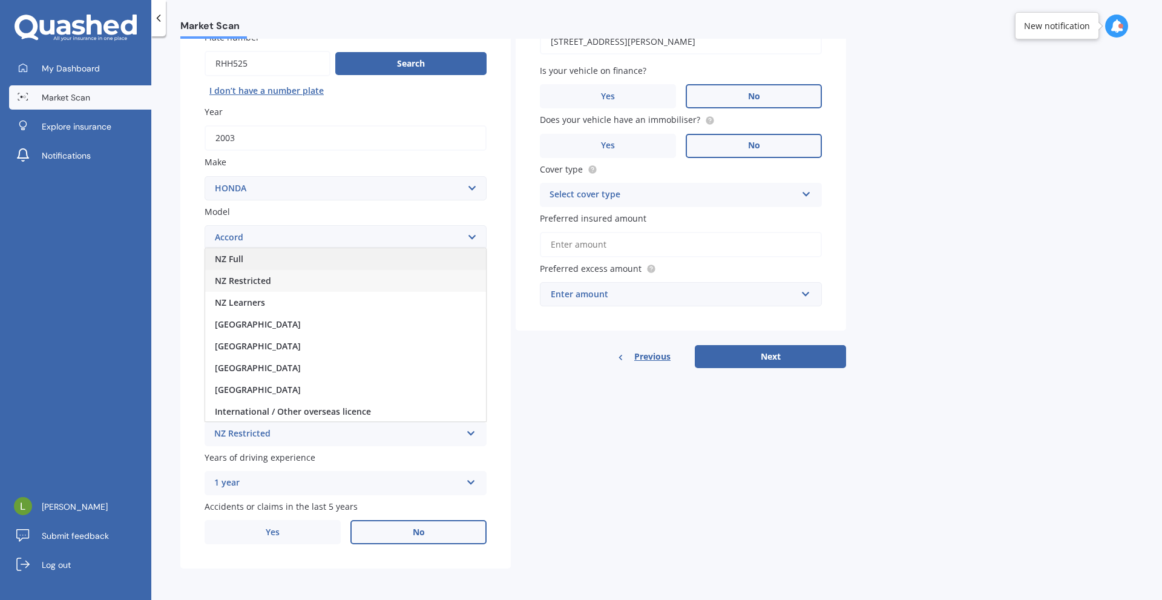
click at [246, 260] on div "NZ Full" at bounding box center [345, 259] width 281 height 22
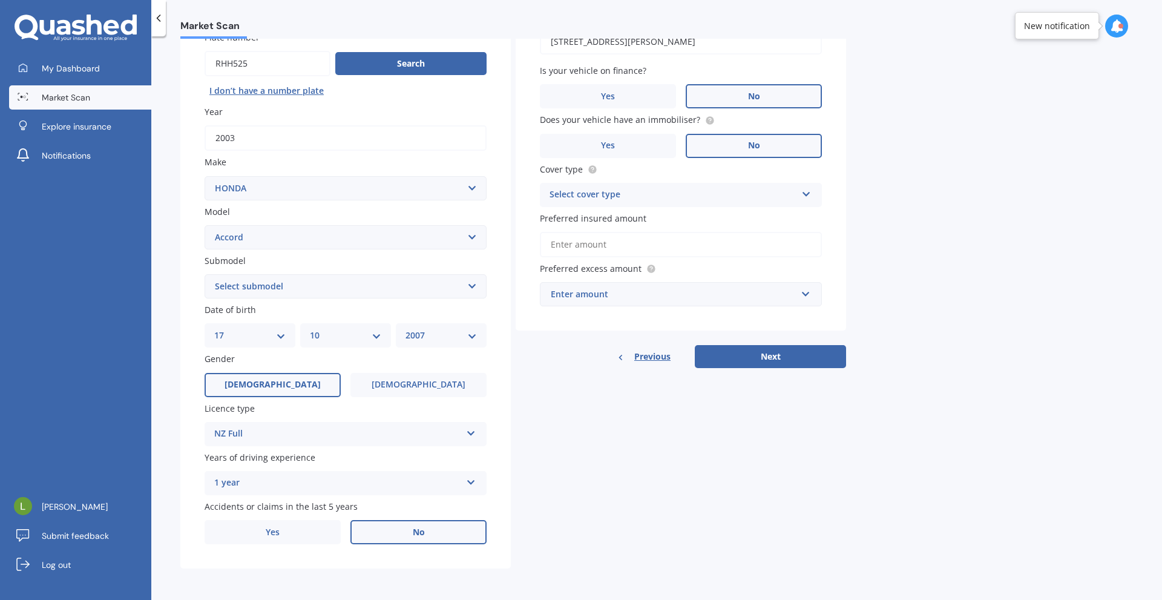
click at [270, 487] on div "1 year" at bounding box center [337, 483] width 247 height 15
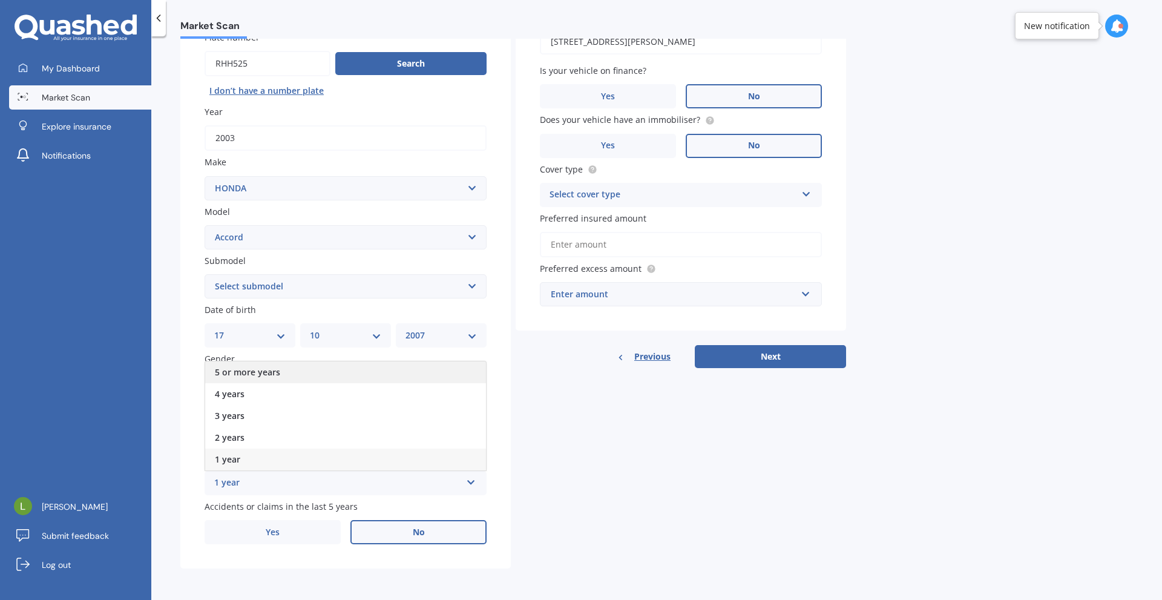
click at [292, 376] on div "5 or more years" at bounding box center [345, 372] width 281 height 22
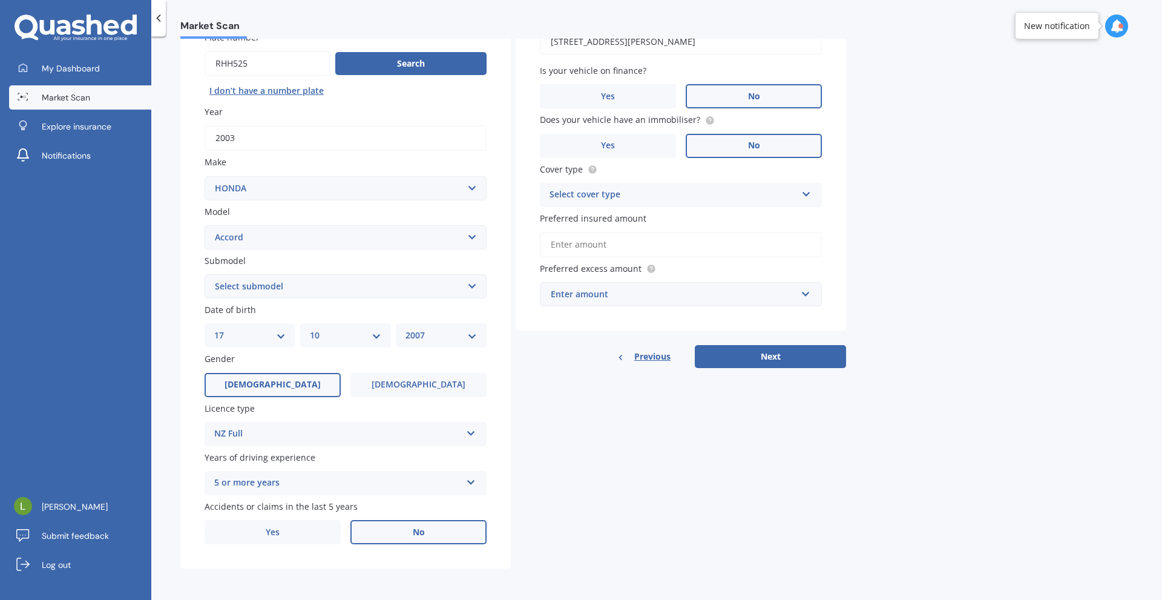
click at [606, 200] on div "Select cover type" at bounding box center [672, 195] width 247 height 15
click at [606, 214] on span "Comprehensive" at bounding box center [582, 217] width 64 height 11
click at [619, 246] on input "Preferred insured amount" at bounding box center [681, 244] width 282 height 25
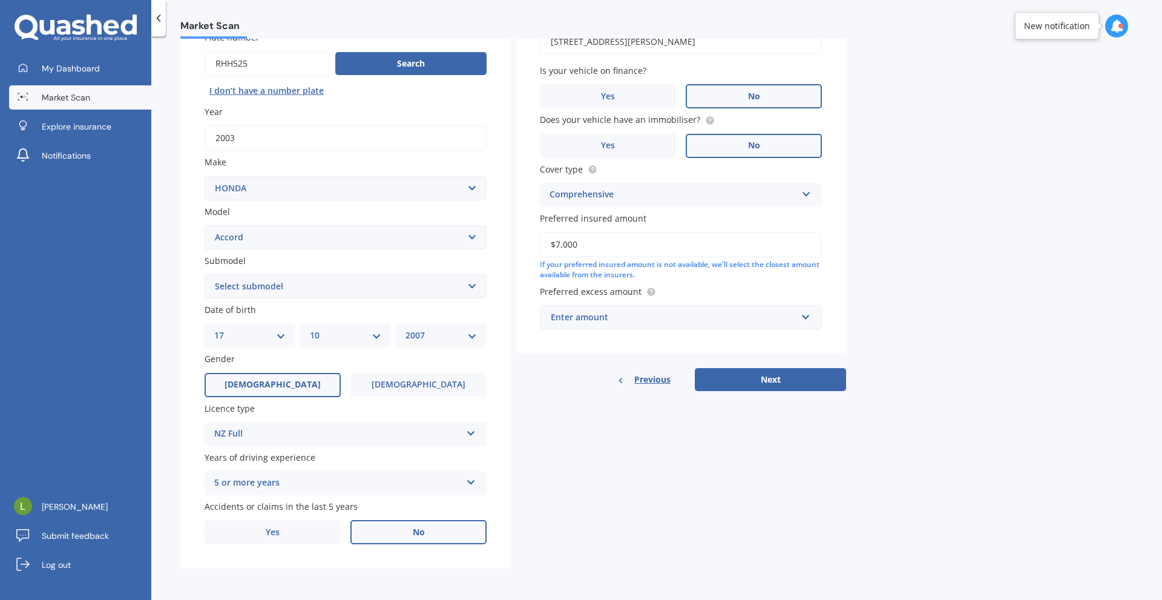
type input "$7,000"
click at [605, 322] on div "Enter amount" at bounding box center [674, 316] width 246 height 13
click at [581, 387] on div "$500" at bounding box center [680, 384] width 281 height 22
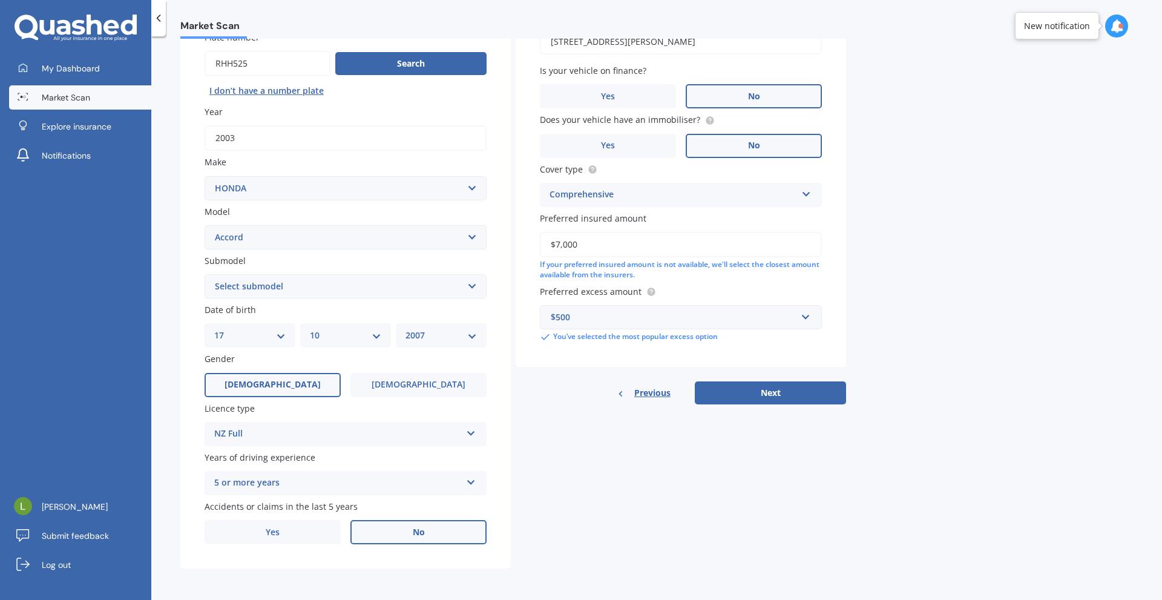
click at [571, 433] on div "Details Plate number Search I don’t have a number plate Year [DATE] Make Select…" at bounding box center [513, 277] width 666 height 584
click at [232, 329] on select "DD 01 02 03 04 05 06 07 08 09 10 11 12 13 14 15 16 17 18 19 20 21 22 23 24 25 2…" at bounding box center [249, 335] width 71 height 13
click at [173, 309] on div "Market Scan Vehicle Market Scan 70 % We just need a few more details to provide…" at bounding box center [656, 320] width 1011 height 563
click at [267, 342] on div "DD 01 02 03 04 05 06 07 08 09 10 11 12 13 14 15 16 17 18 19 20 21 22 23 24 25 2…" at bounding box center [250, 335] width 91 height 24
click at [428, 333] on select "YYYY 2025 2024 2023 2022 2021 2020 2019 2018 2017 2016 2015 2014 2013 2012 2011…" at bounding box center [440, 335] width 71 height 13
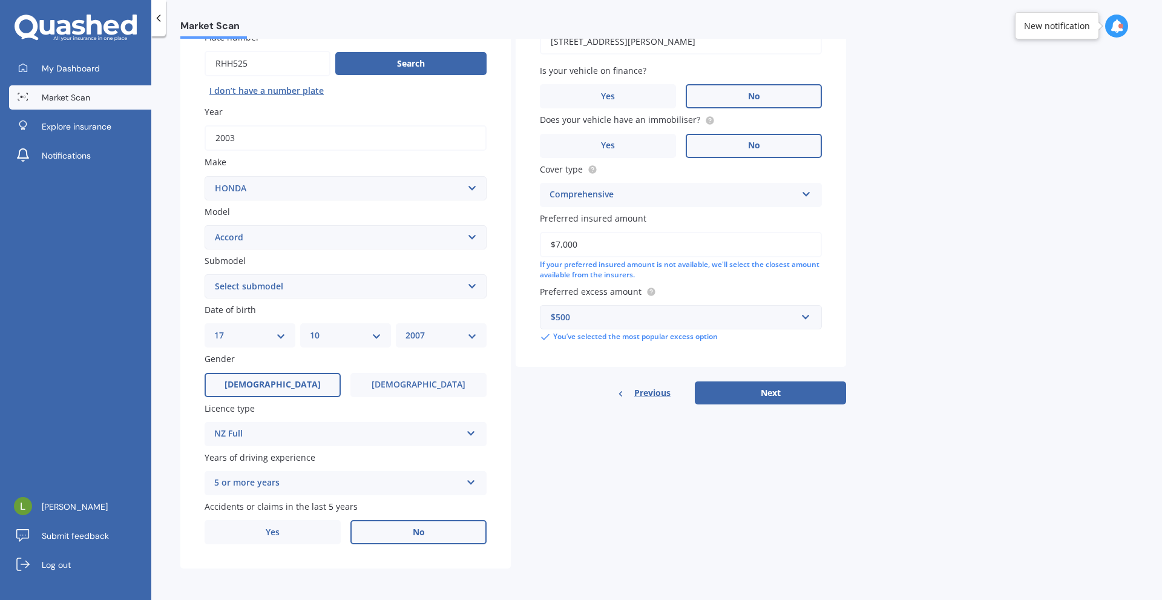
select select "1982"
click at [405, 329] on select "YYYY 2025 2024 2023 2022 2021 2020 2019 2018 2017 2016 2015 2014 2013 2012 2011…" at bounding box center [440, 335] width 71 height 13
click at [255, 342] on div "DD 01 02 03 04 05 06 07 08 09 10 11 12 13 14 15 16 17 18 19 20 21 22 23 24 25 2…" at bounding box center [250, 335] width 91 height 24
click at [279, 338] on select "DD 01 02 03 04 05 06 07 08 09 10 11 12 13 14 15 16 17 18 19 20 21 22 23 24 25 2…" at bounding box center [249, 335] width 71 height 13
select select "19"
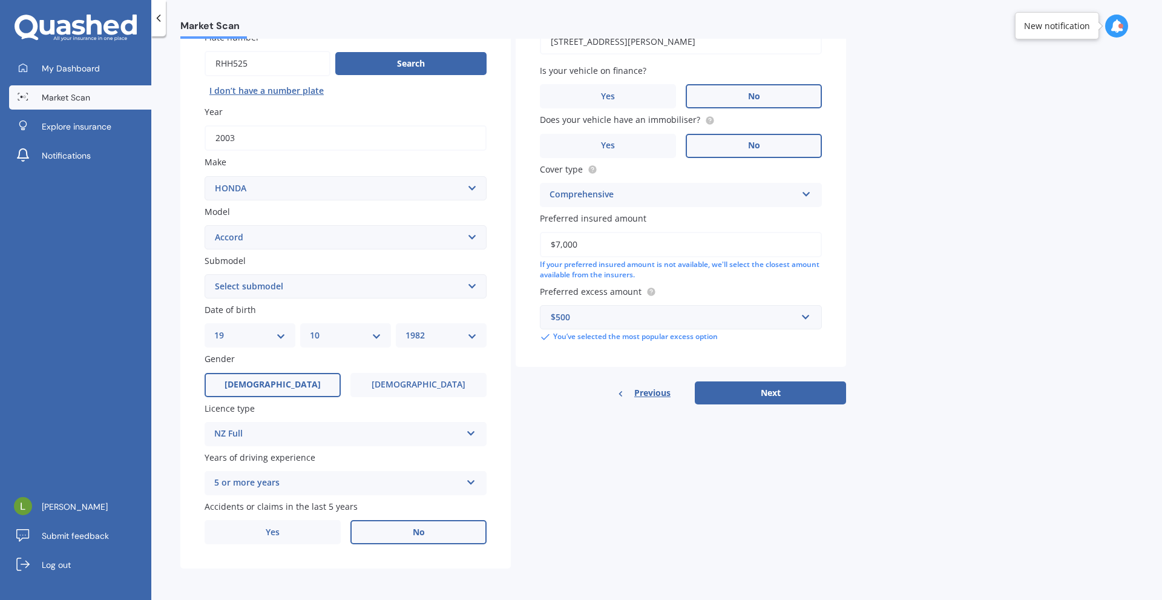
click at [214, 329] on select "DD 01 02 03 04 05 06 07 08 09 10 11 12 13 14 15 16 17 18 19 20 21 22 23 24 25 2…" at bounding box center [249, 335] width 71 height 13
click at [338, 332] on select "MM 01 02 03 04 05 06 07 08 09 10 11 12" at bounding box center [345, 335] width 71 height 13
select select "04"
click at [310, 329] on select "MM 01 02 03 04 05 06 07 08 09 10 11 12" at bounding box center [345, 335] width 71 height 13
click at [657, 487] on div "Details Plate number Search I don’t have a number plate Year [DATE] Make Select…" at bounding box center [513, 277] width 666 height 584
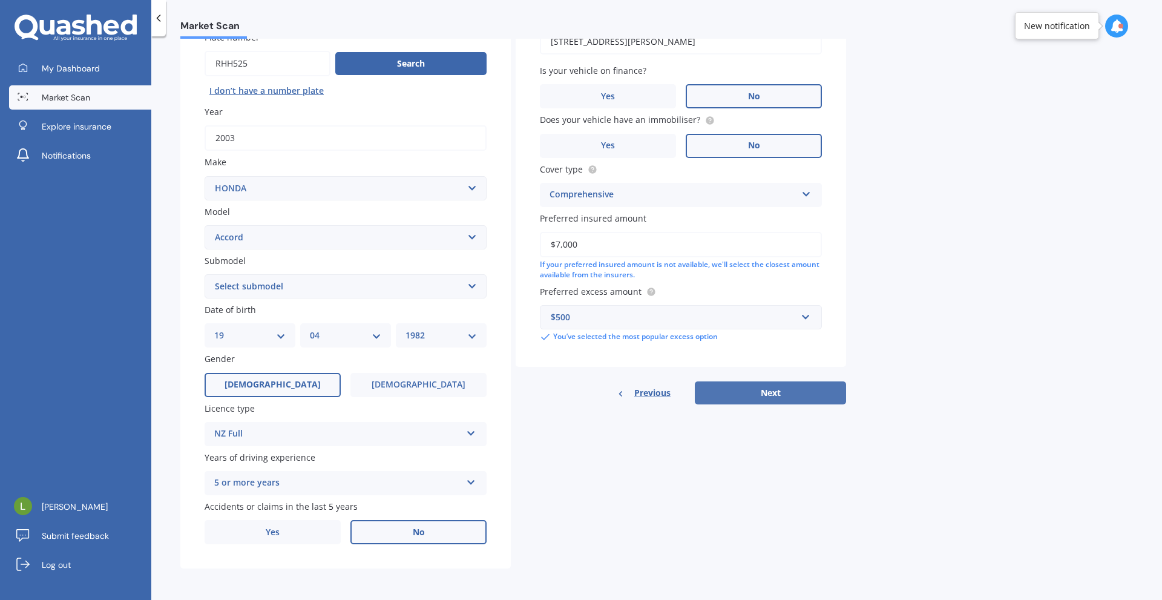
click at [804, 399] on button "Next" at bounding box center [770, 392] width 151 height 23
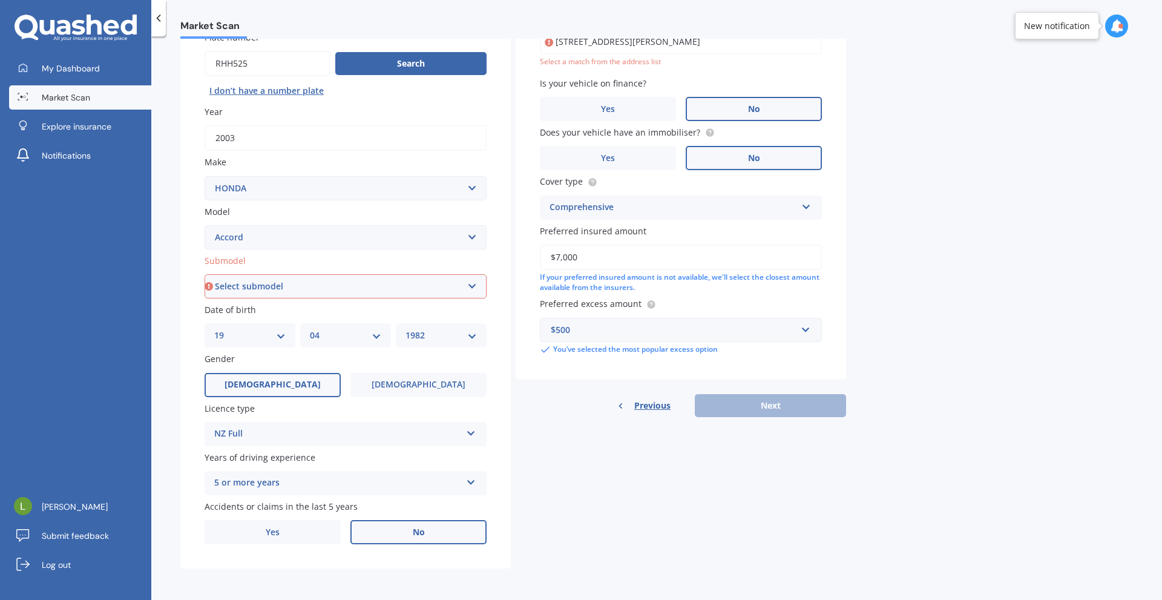
click at [379, 289] on select "Select submodel (all other) 2.2i Euro 2.0 Euro 2.4 Euro 2.4 Tourer Euro R EX EX…" at bounding box center [346, 286] width 282 height 24
select select "EURO 2.4"
click at [205, 274] on select "Select submodel (all other) 2.2i Euro 2.0 Euro 2.4 Euro 2.4 Tourer Euro R EX EX…" at bounding box center [346, 286] width 282 height 24
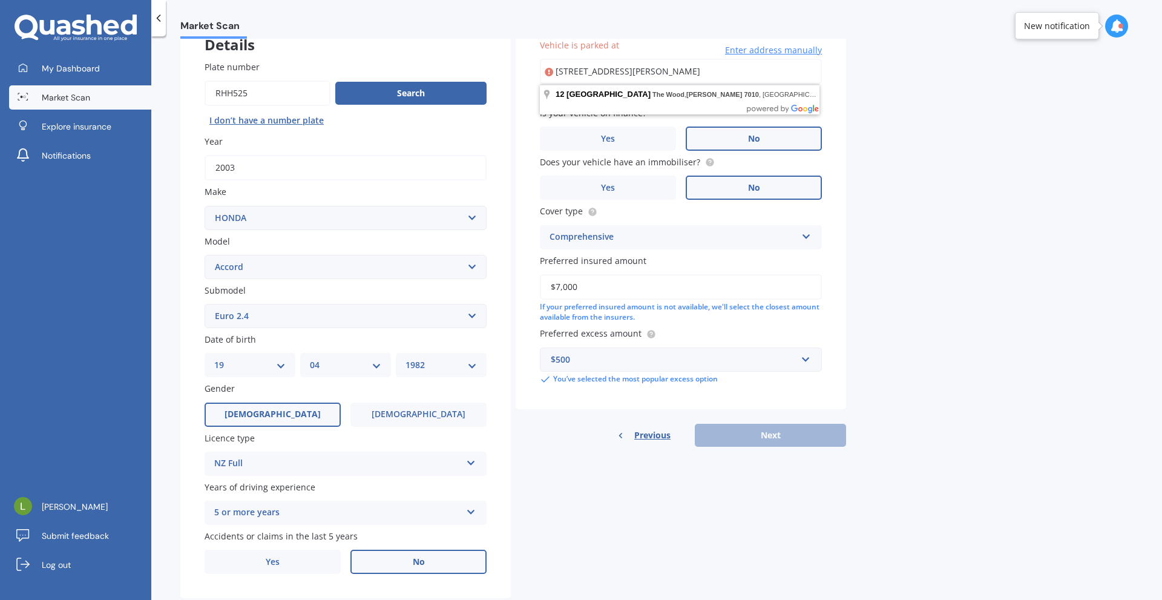
scroll to position [0, 0]
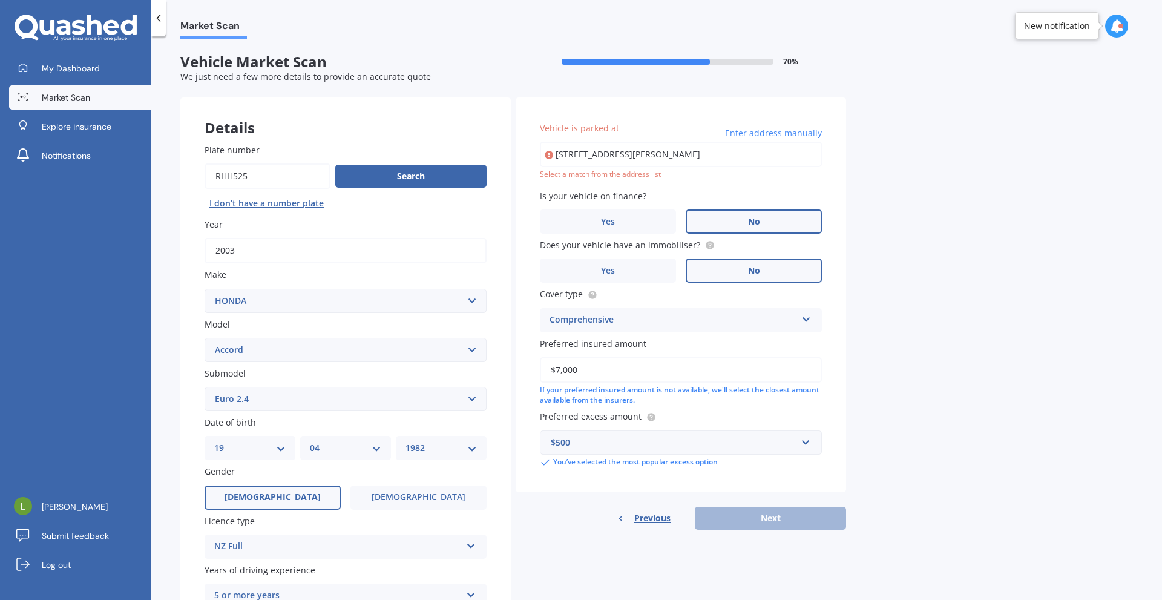
click at [910, 103] on div "Market Scan Vehicle Market Scan 70 % We just need a few more details to provide…" at bounding box center [656, 320] width 1011 height 563
click at [734, 162] on input "[STREET_ADDRESS][PERSON_NAME]" at bounding box center [681, 154] width 282 height 25
type input "[STREET_ADDRESS][PERSON_NAME]"
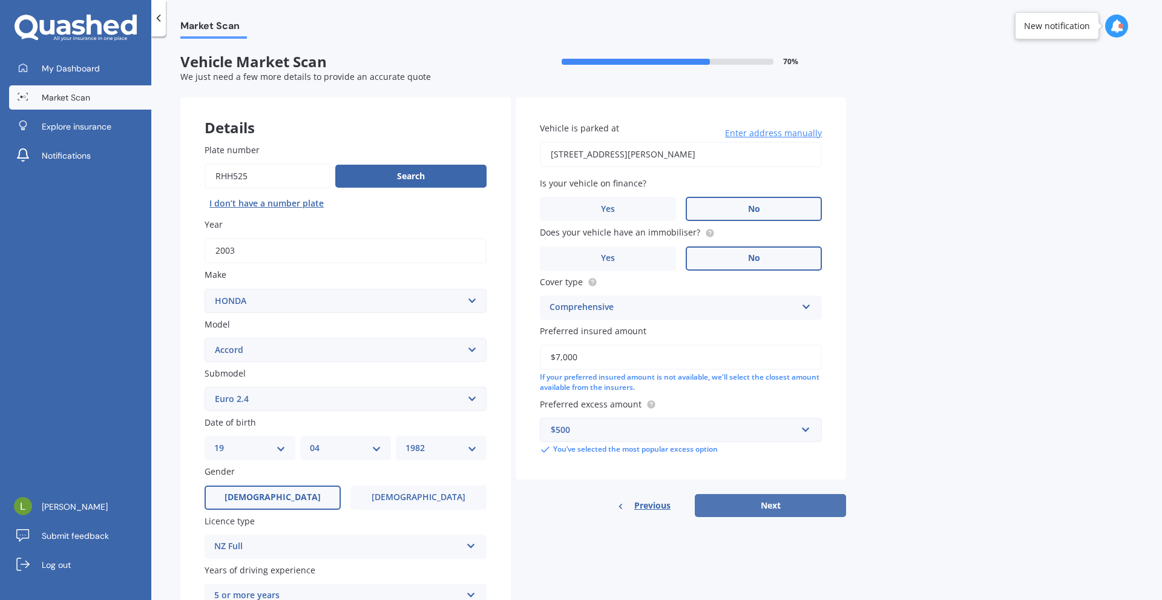
click at [821, 513] on button "Next" at bounding box center [770, 505] width 151 height 23
select select "19"
select select "04"
select select "1982"
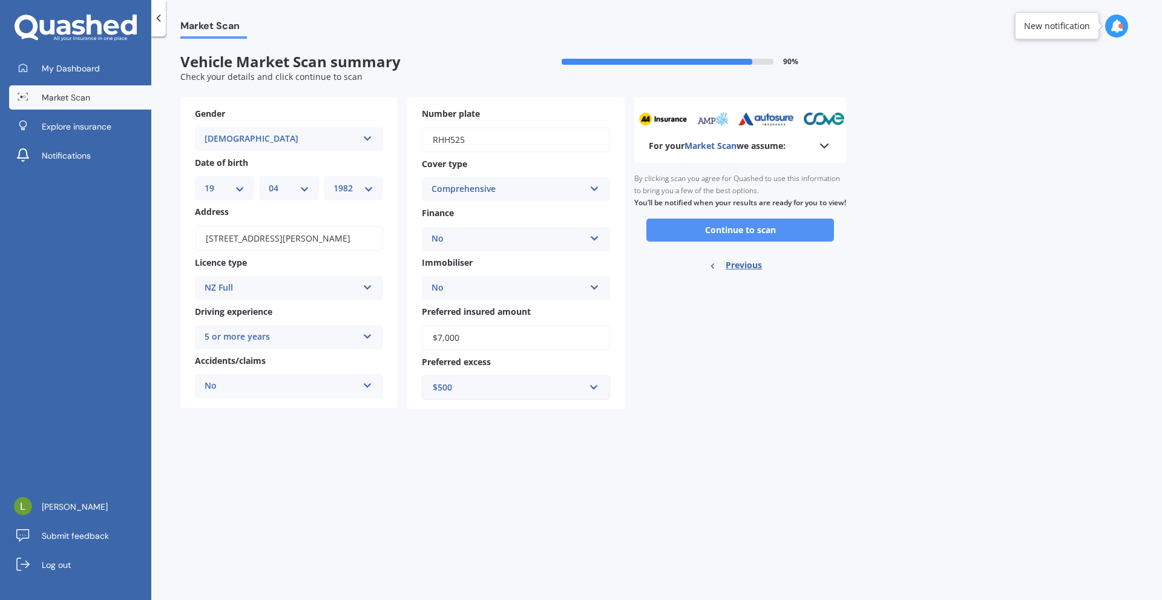
click at [724, 241] on button "Continue to scan" at bounding box center [740, 229] width 188 height 23
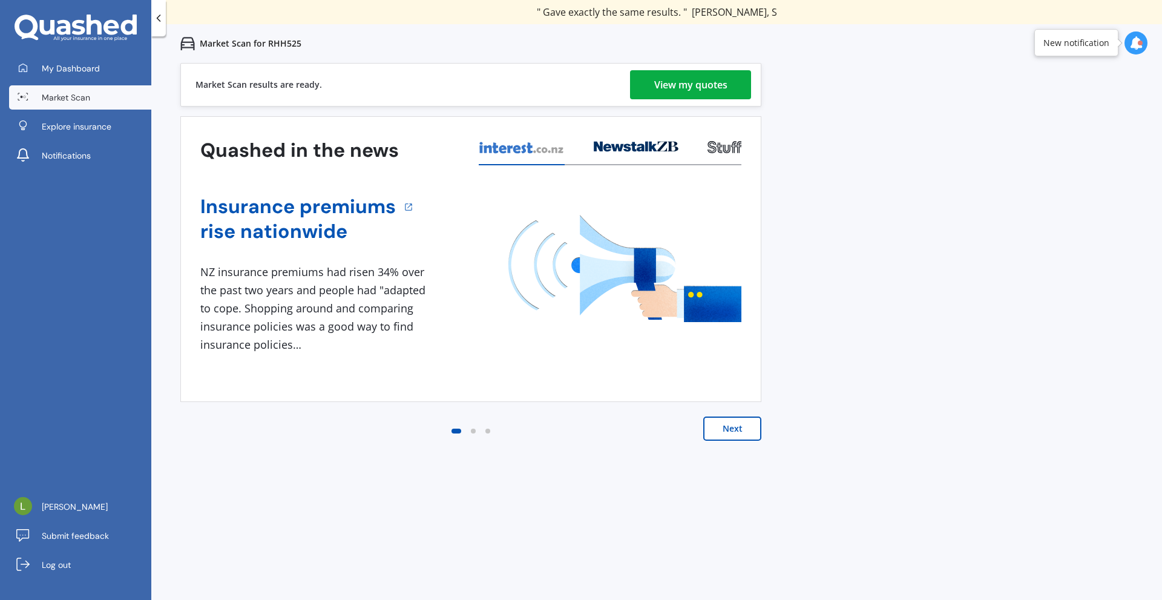
click at [730, 93] on link "View my quotes" at bounding box center [690, 84] width 121 height 29
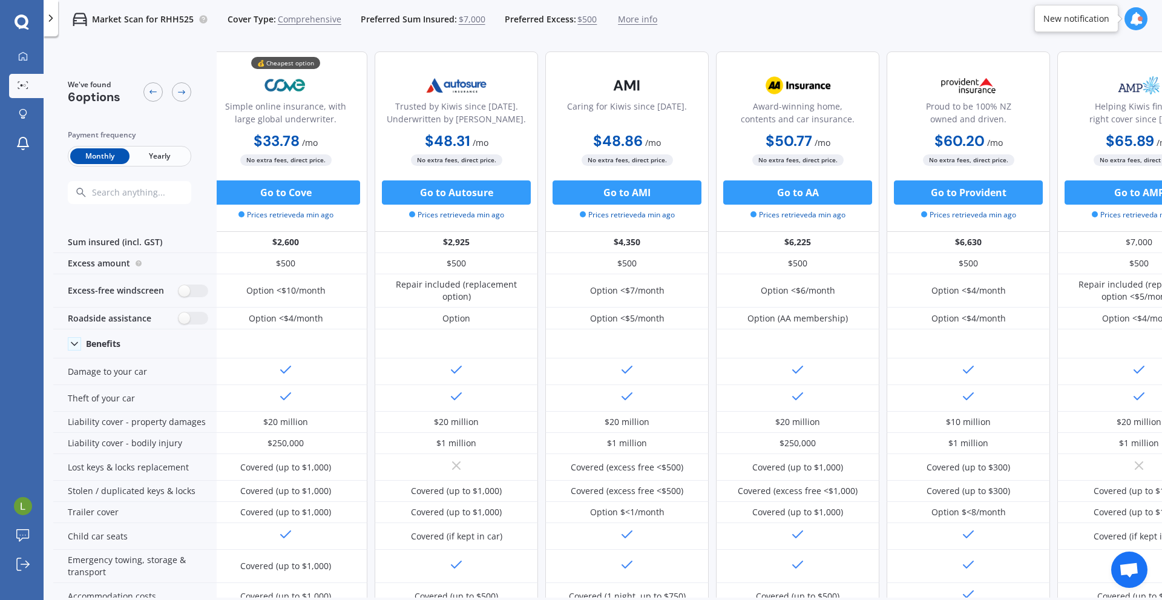
scroll to position [0, 14]
click at [624, 21] on span "More info" at bounding box center [637, 19] width 39 height 12
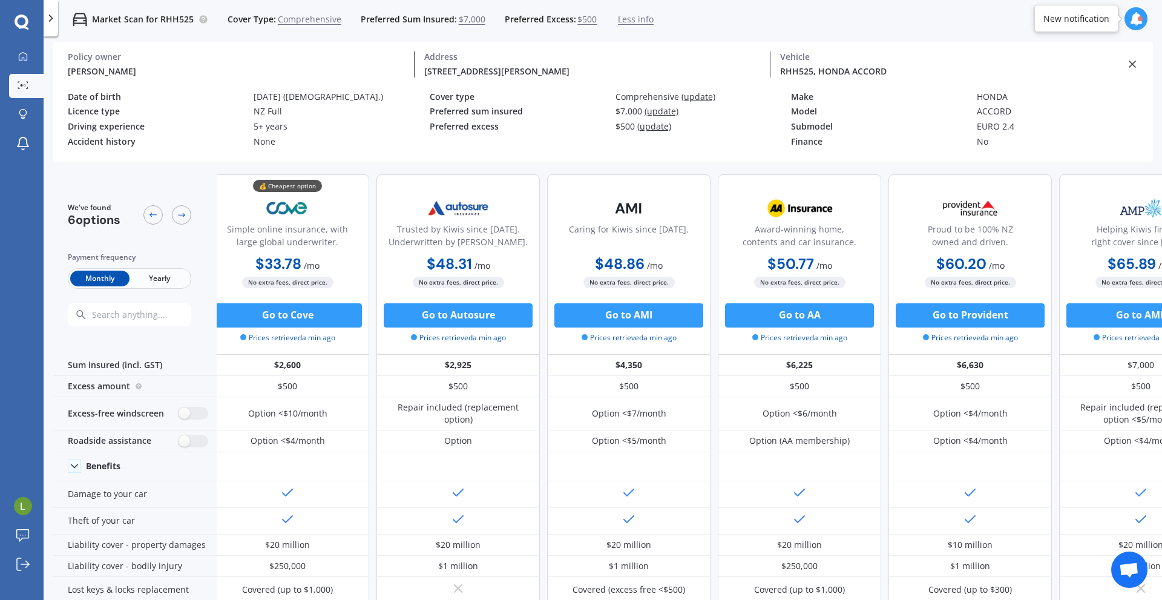
scroll to position [0, 77]
